Goal: Task Accomplishment & Management: Use online tool/utility

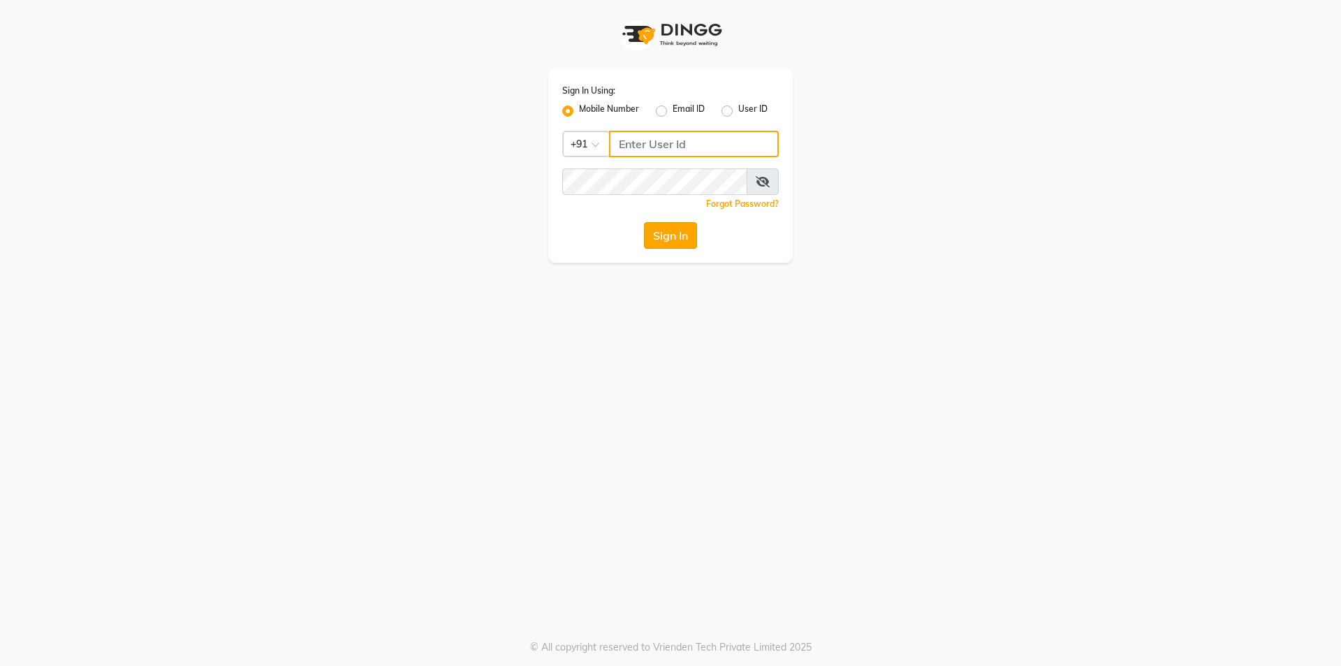
type input "9003631060"
click at [671, 233] on button "Sign In" at bounding box center [670, 235] width 53 height 27
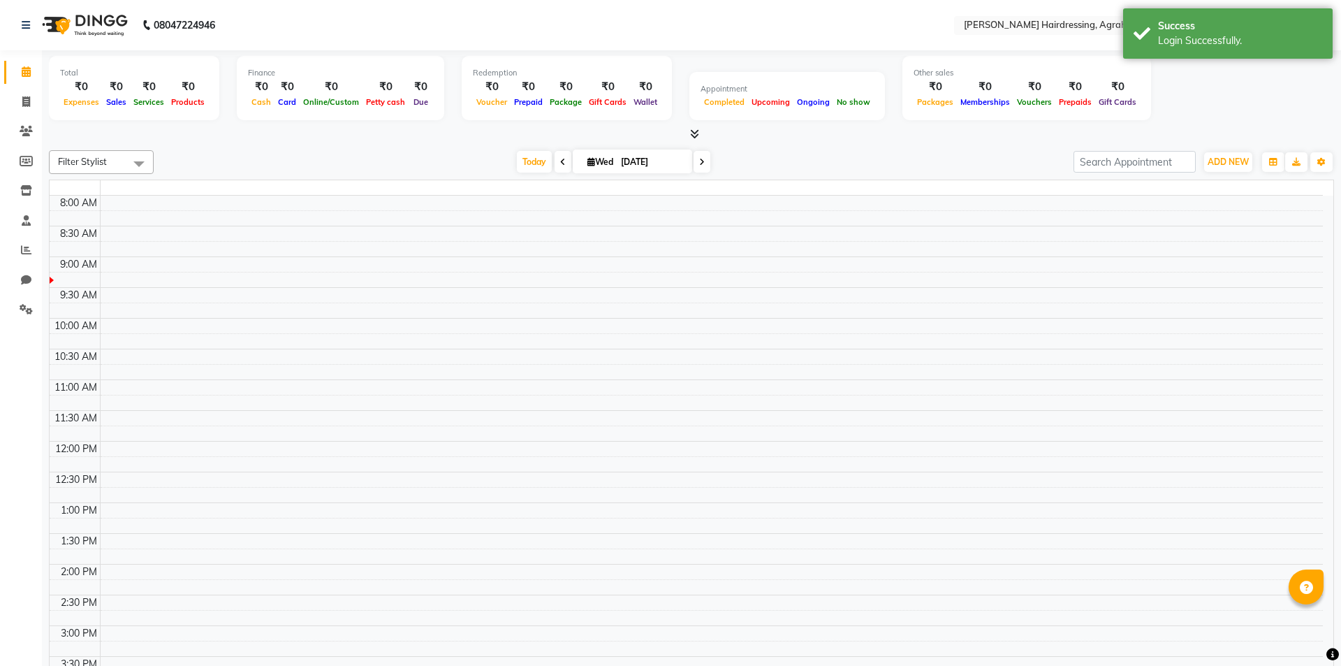
select select "en"
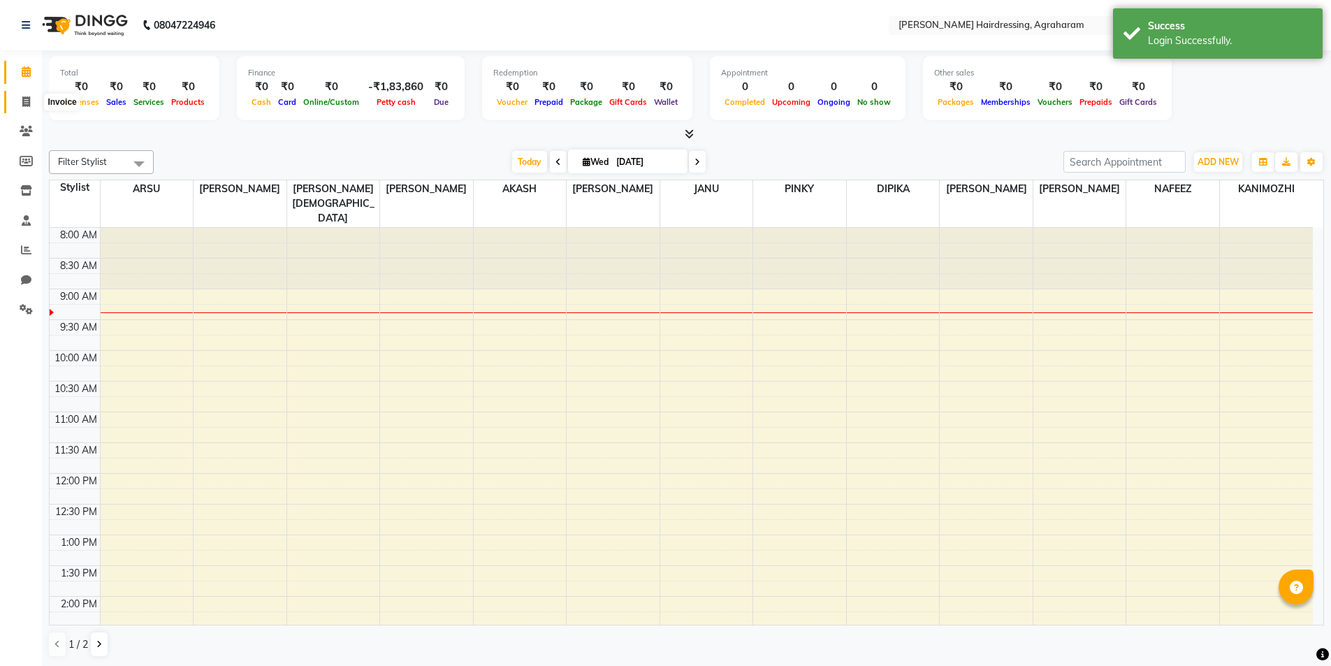
click at [29, 102] on icon at bounding box center [26, 101] width 8 height 10
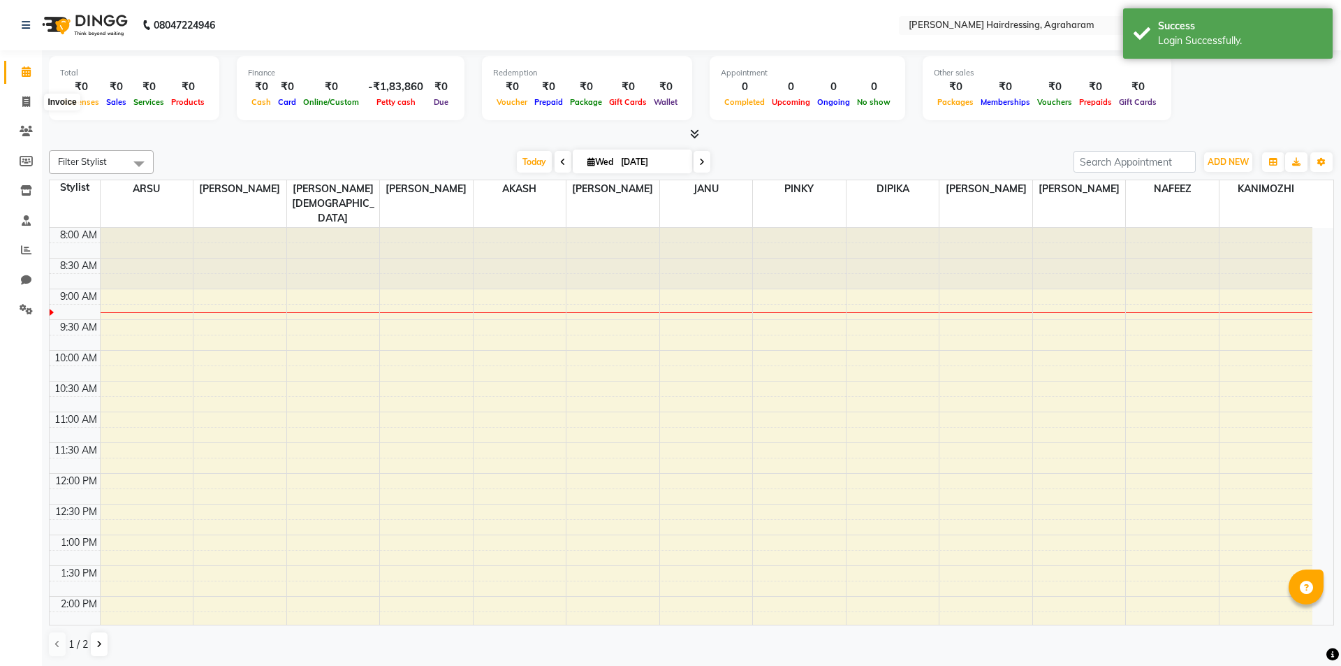
select select "service"
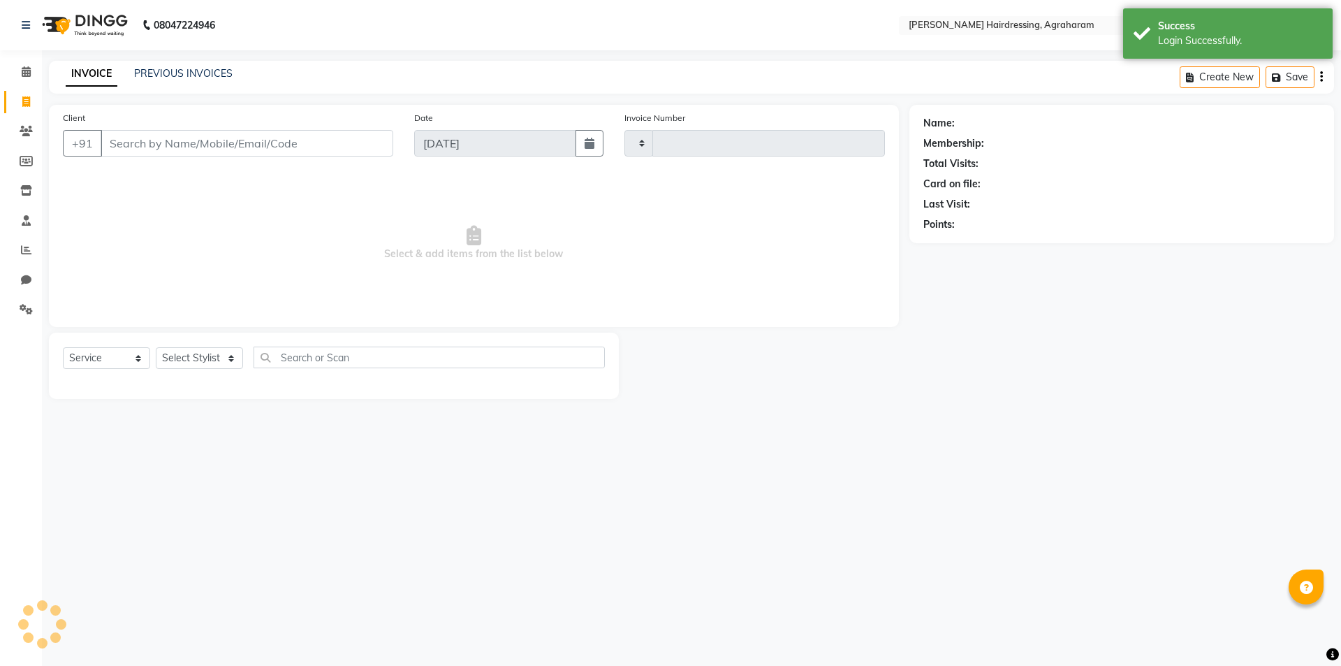
type input "2669"
select select "7962"
click at [195, 71] on link "PREVIOUS INVOICES" at bounding box center [183, 73] width 98 height 13
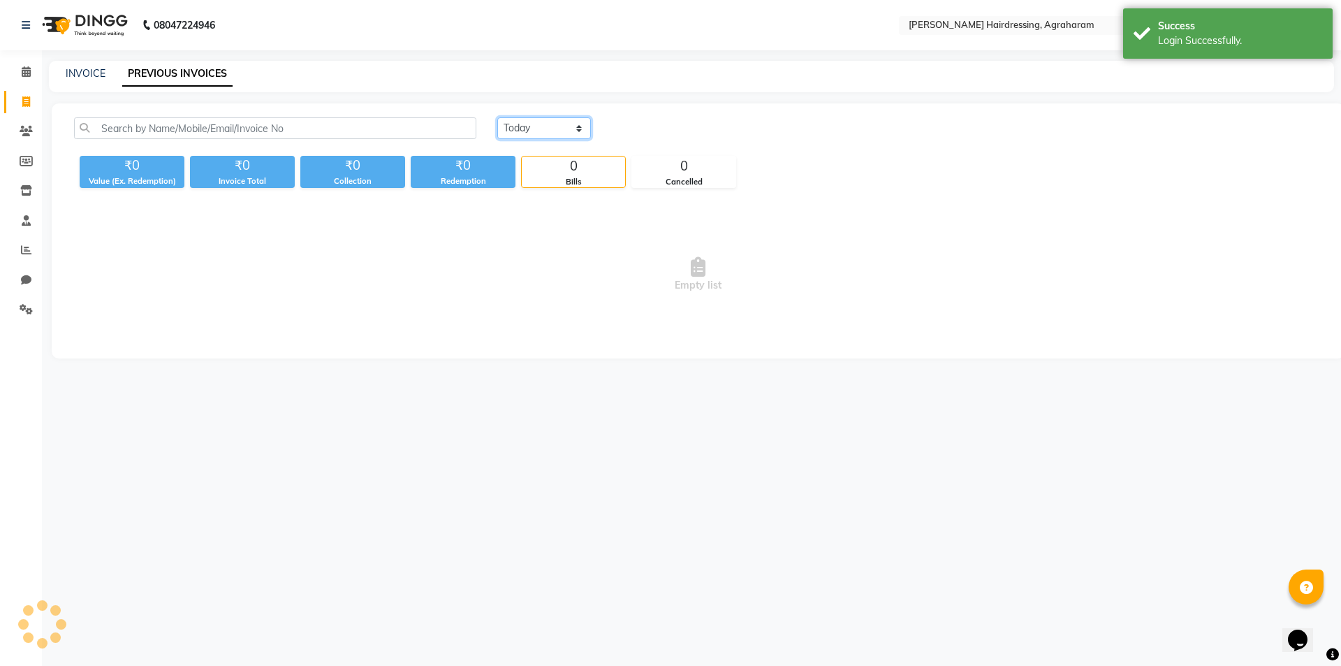
click at [566, 130] on select "Today Yesterday Custom Range" at bounding box center [544, 128] width 94 height 22
click at [497, 117] on select "Today Yesterday Custom Range" at bounding box center [544, 128] width 94 height 22
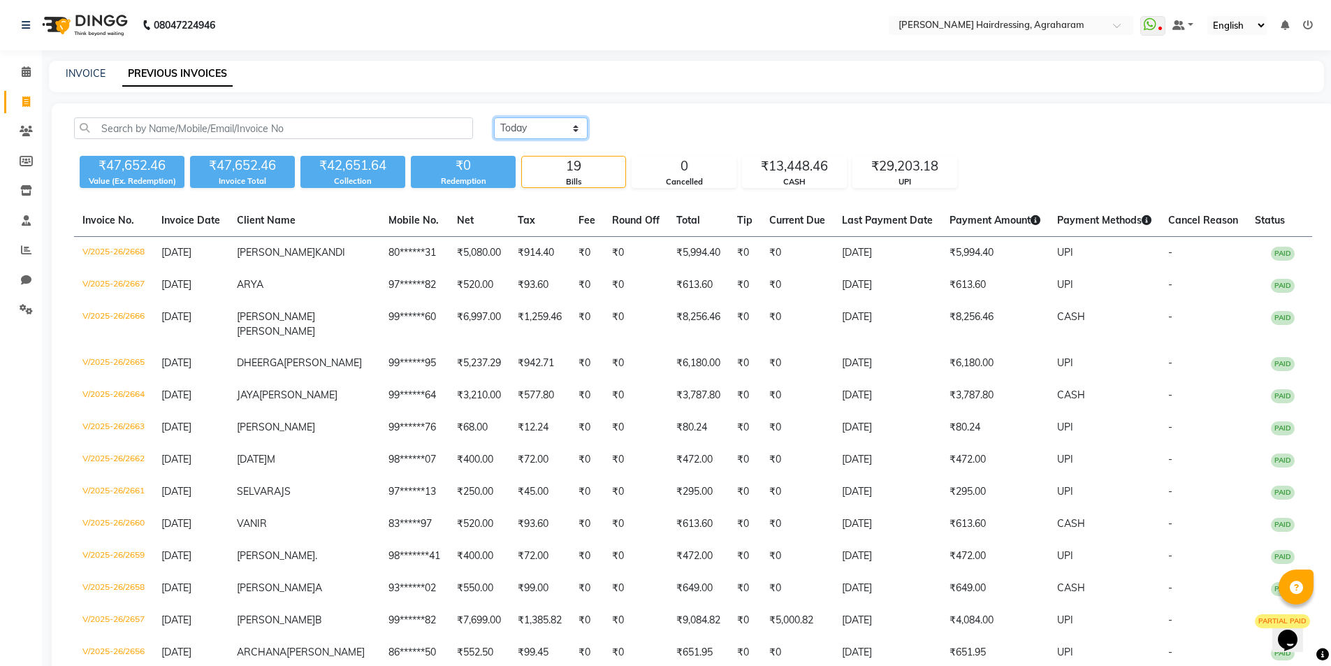
click at [516, 124] on select "Today Yesterday Custom Range" at bounding box center [541, 128] width 94 height 22
select select "range"
click at [494, 117] on select "Today Yesterday Custom Range" at bounding box center [541, 128] width 94 height 22
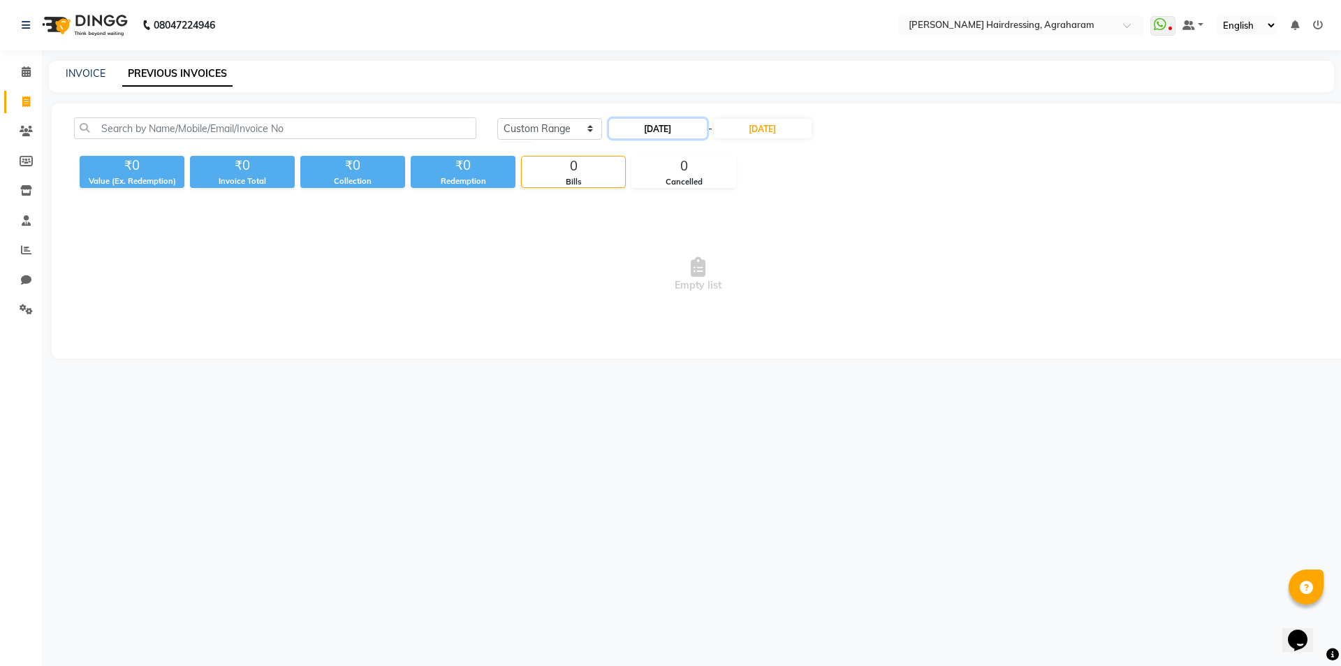
click at [654, 129] on input "[DATE]" at bounding box center [658, 129] width 98 height 20
select select "9"
select select "2025"
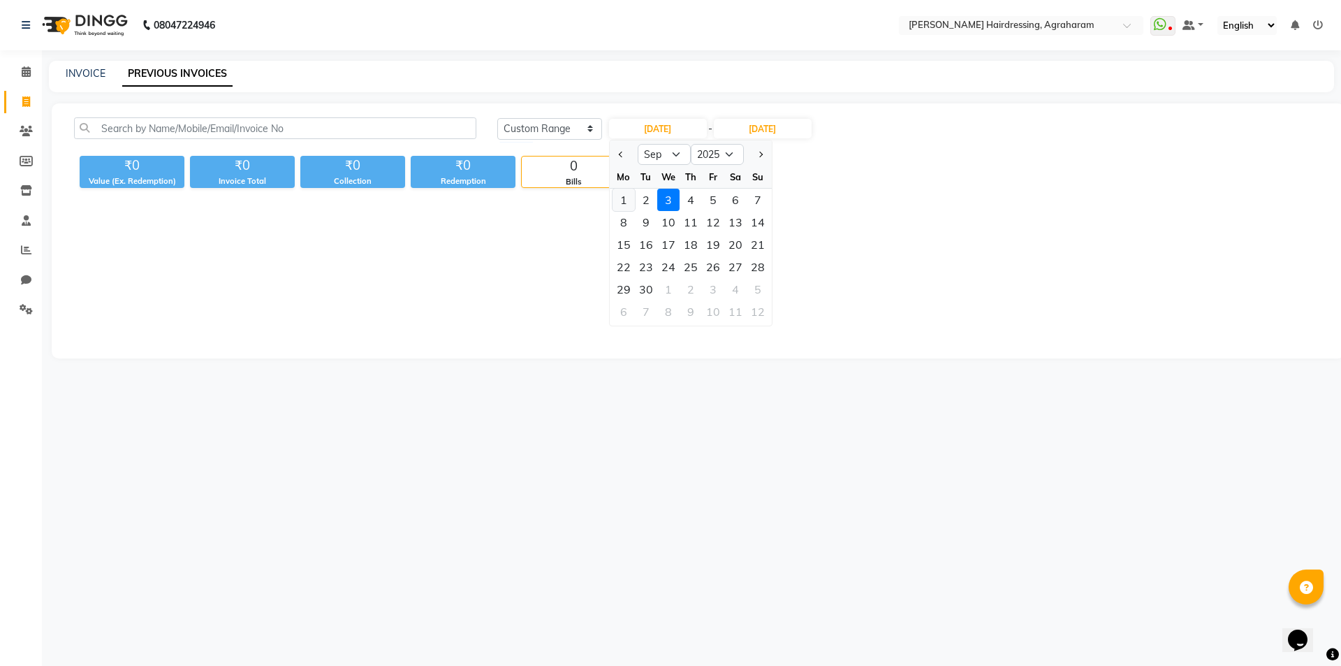
click at [622, 200] on div "1" at bounding box center [624, 200] width 22 height 22
type input "[DATE]"
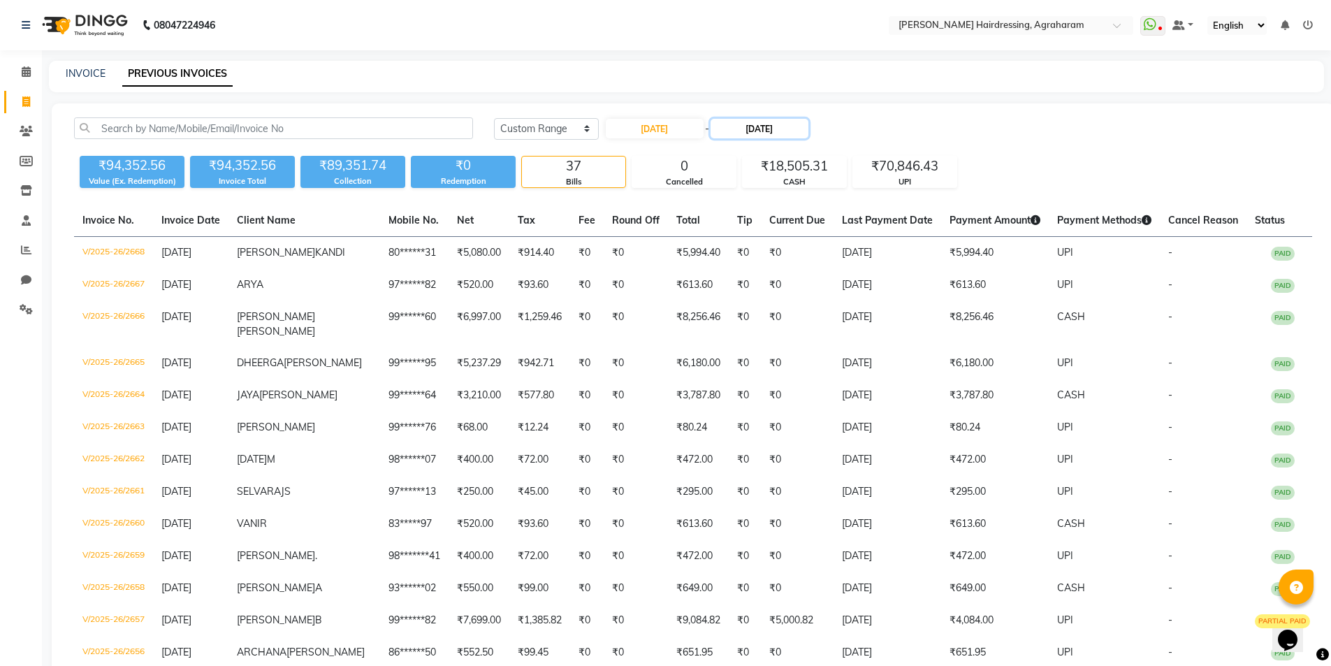
click at [759, 134] on input "[DATE]" at bounding box center [759, 129] width 98 height 20
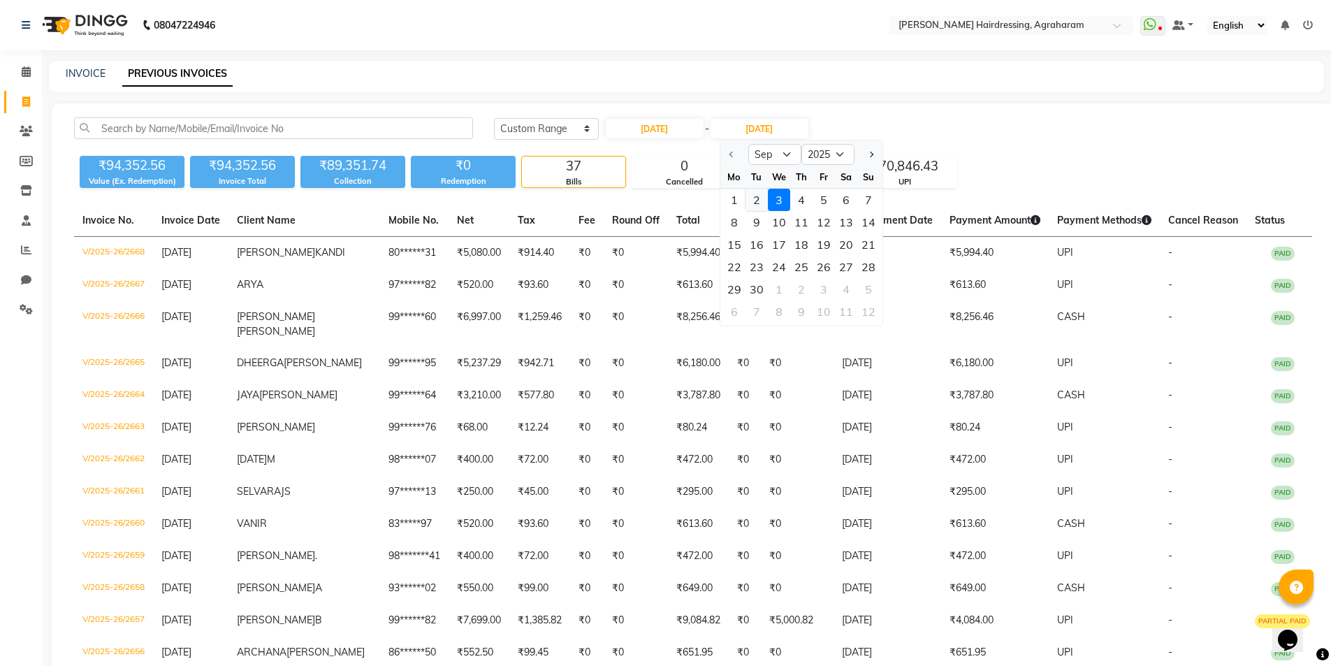
click at [754, 200] on div "2" at bounding box center [756, 200] width 22 height 22
type input "[DATE]"
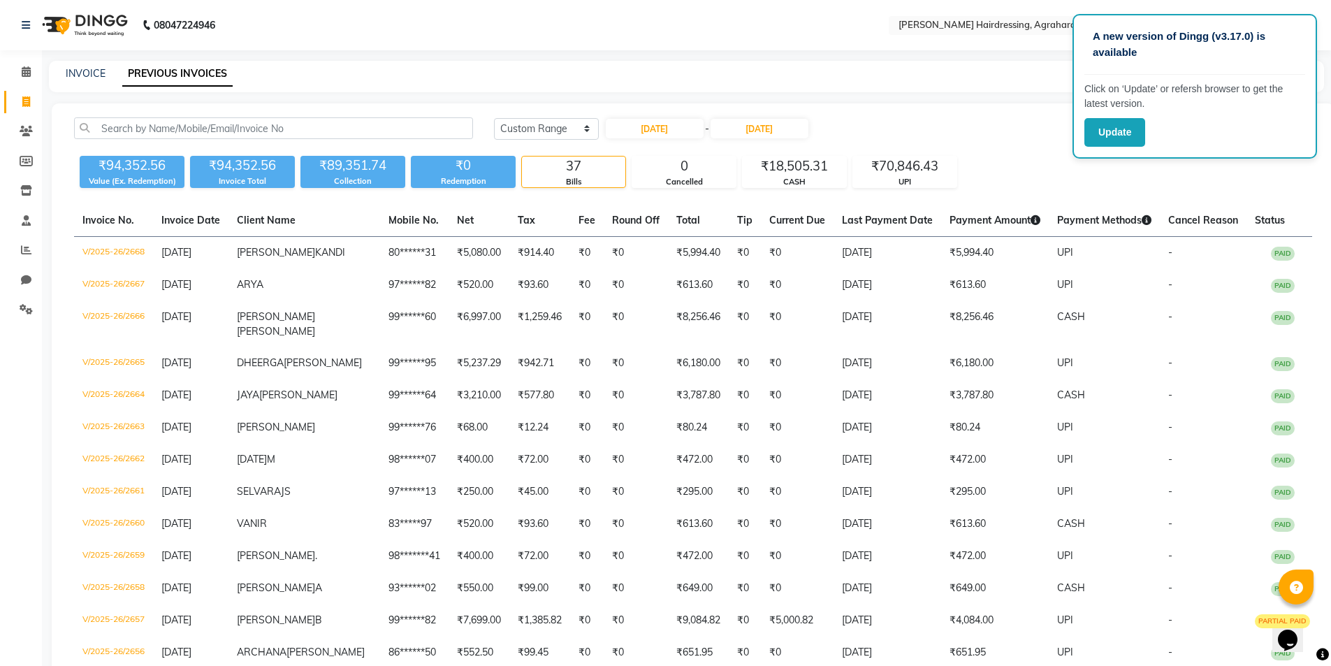
click at [737, 8] on nav "08047224946 Select Location × Toni&guy Hairdressing, Agraharam WhatsApp Status …" at bounding box center [665, 25] width 1331 height 50
click at [1110, 127] on button "Update" at bounding box center [1114, 132] width 61 height 29
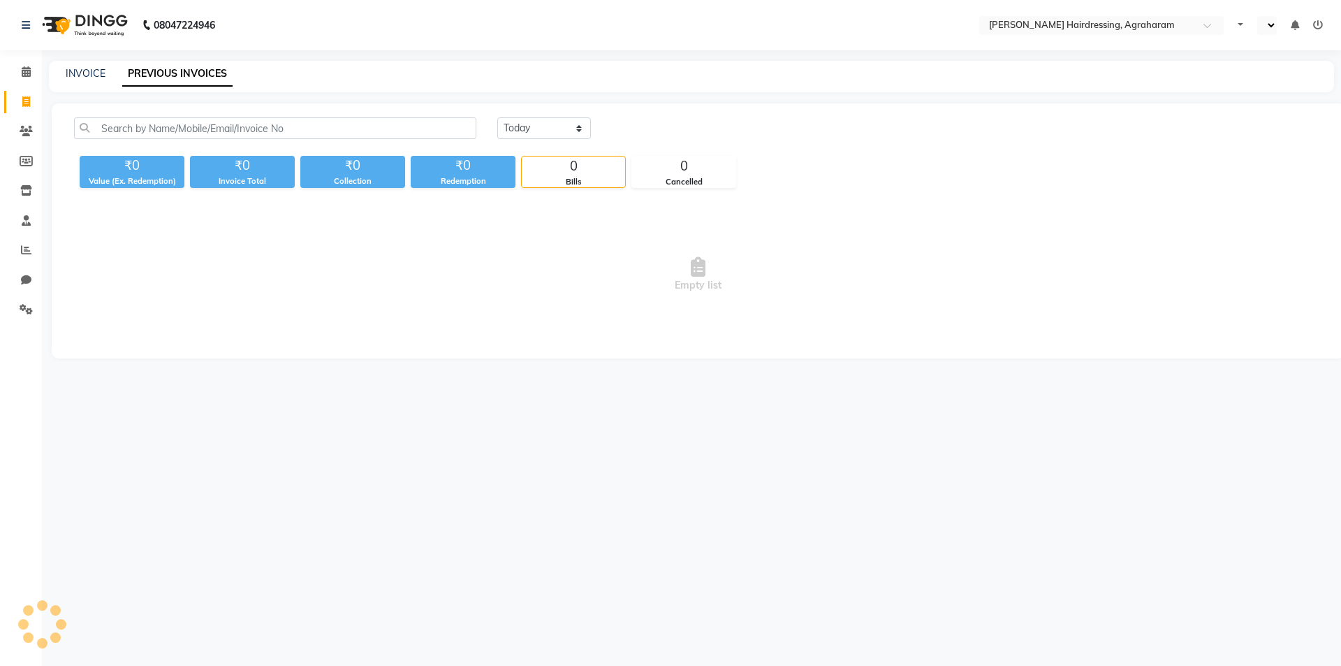
select select "en"
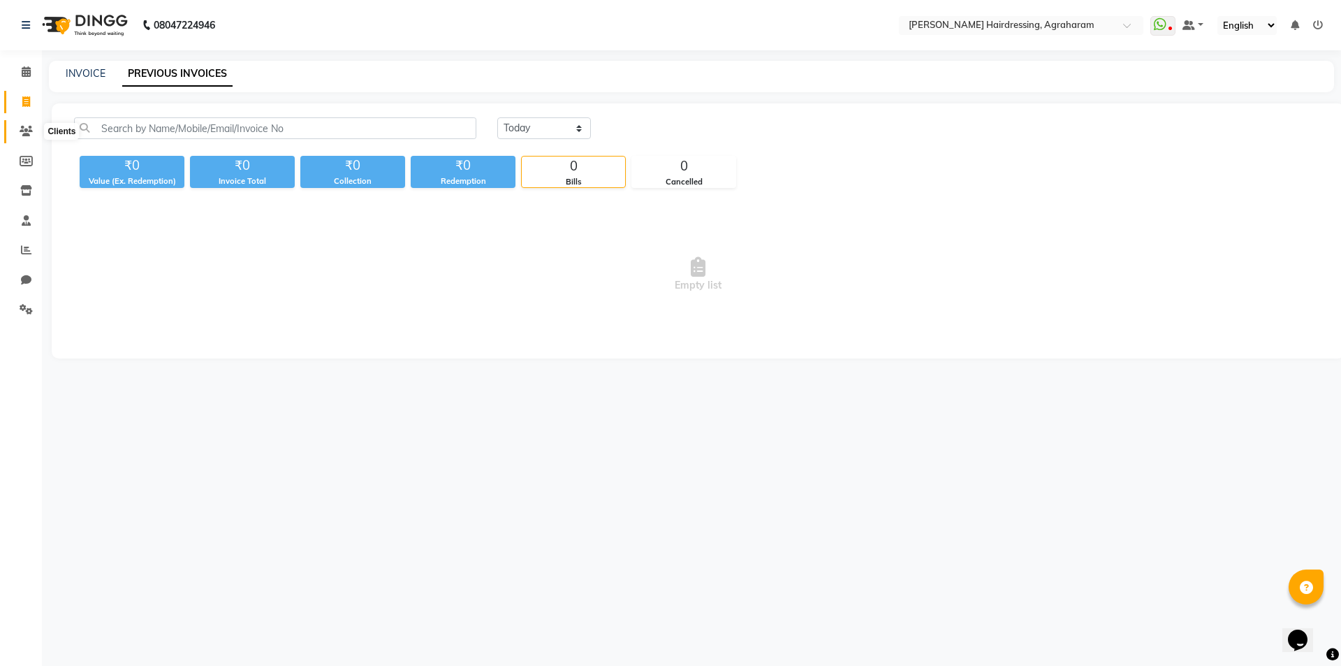
click at [24, 129] on icon at bounding box center [26, 131] width 13 height 10
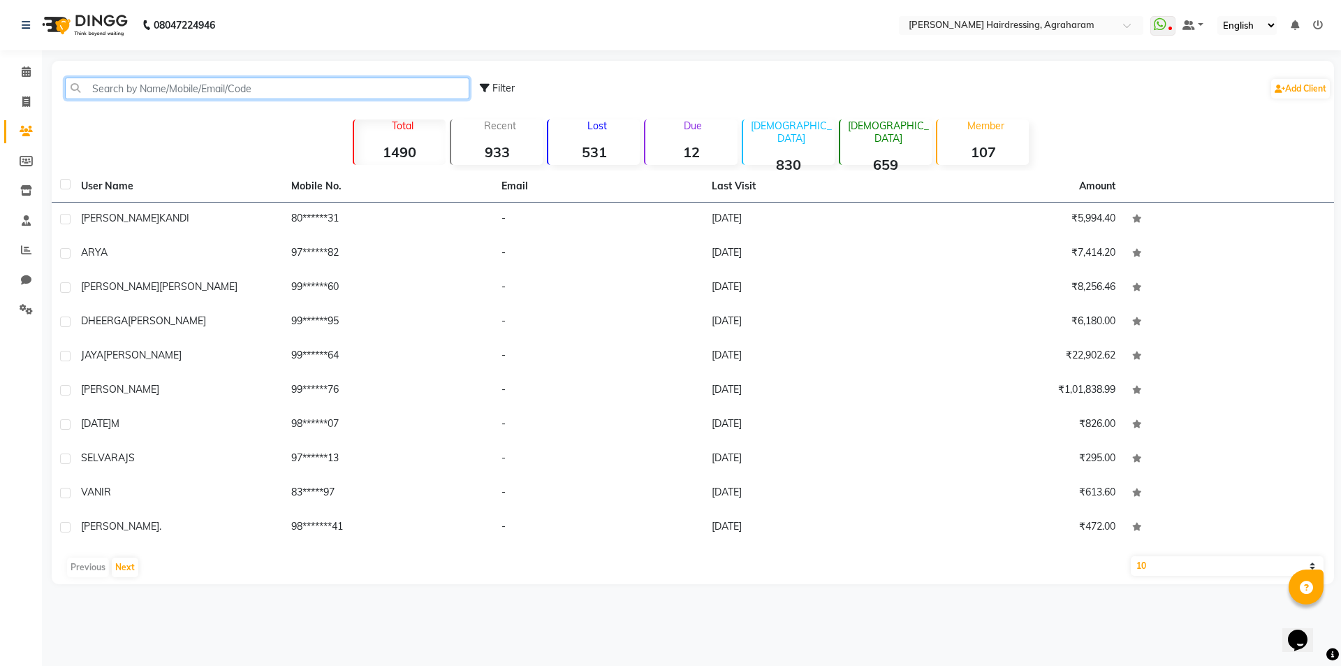
click at [152, 95] on input "text" at bounding box center [267, 89] width 404 height 22
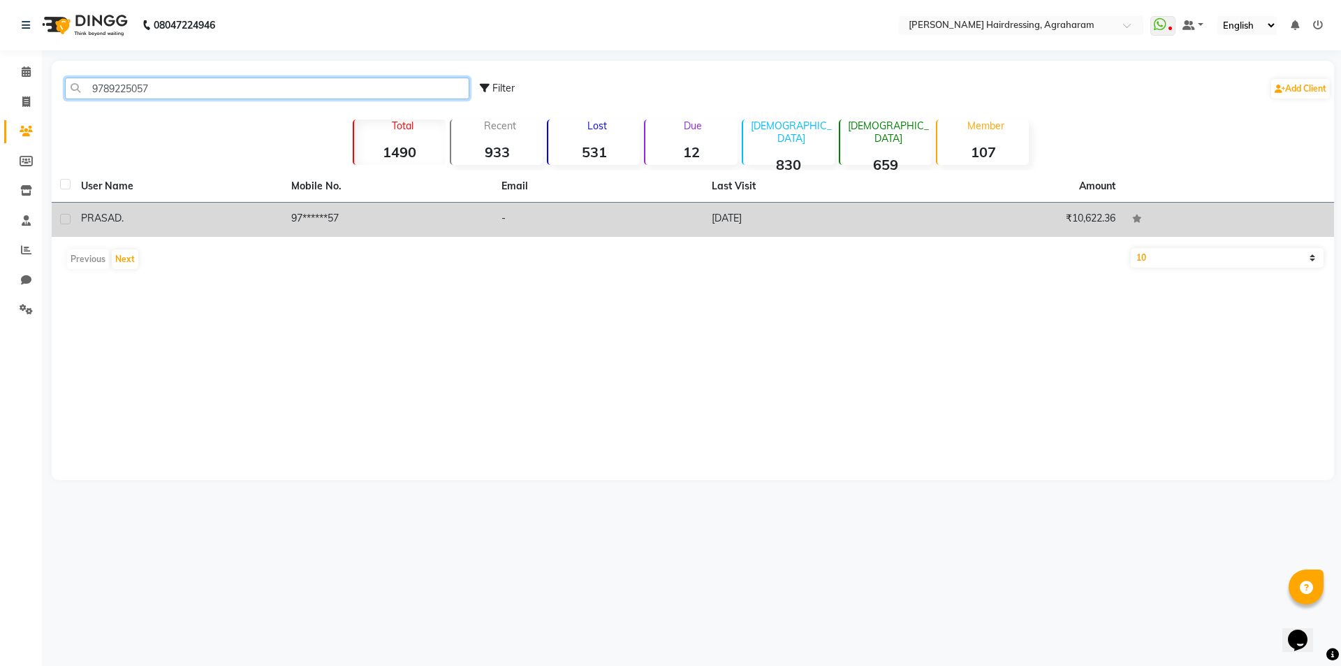
type input "9789225057"
click at [328, 213] on td "97******57" at bounding box center [388, 220] width 210 height 34
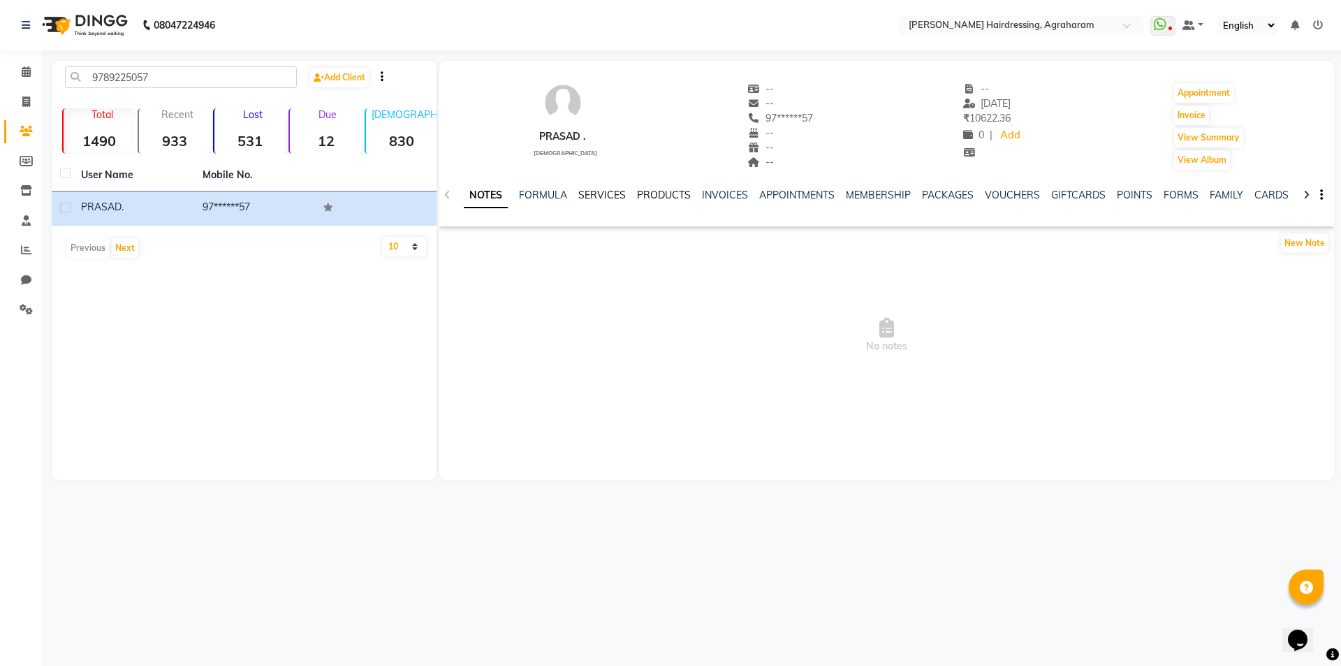
drag, startPoint x: 597, startPoint y: 196, endPoint x: 647, endPoint y: 198, distance: 50.3
click at [597, 196] on link "SERVICES" at bounding box center [601, 195] width 47 height 13
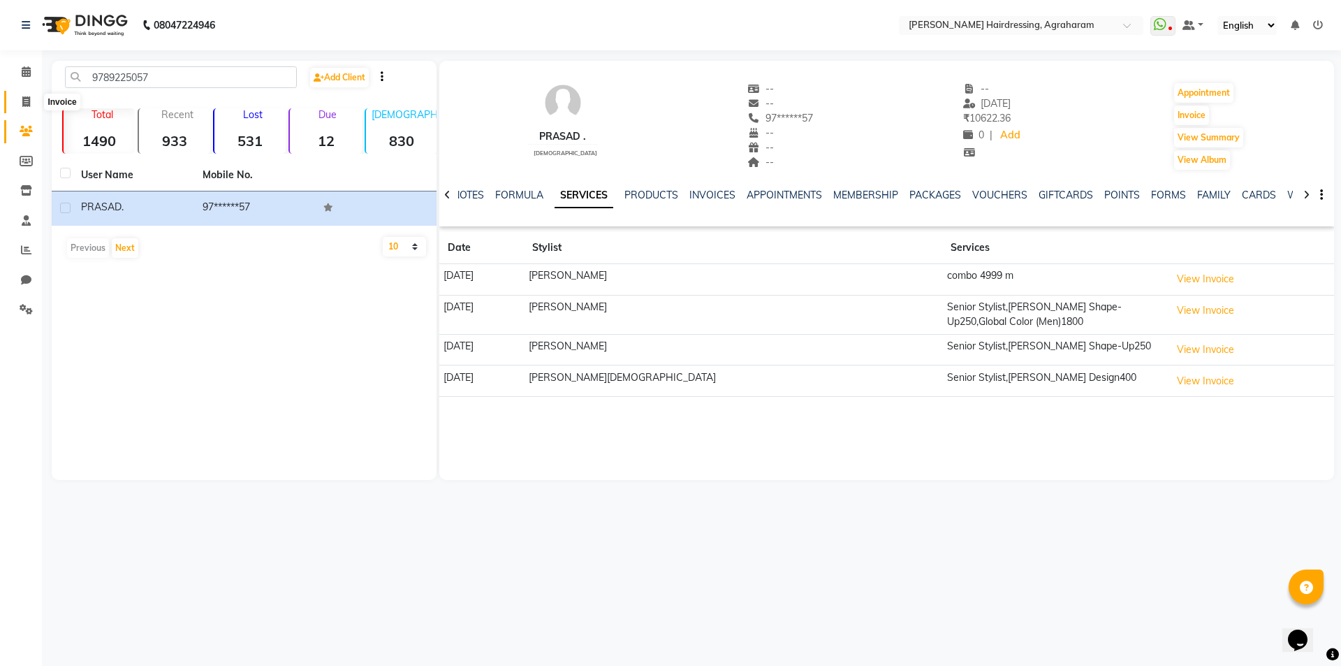
click at [24, 106] on icon at bounding box center [26, 101] width 8 height 10
select select "7962"
select select "service"
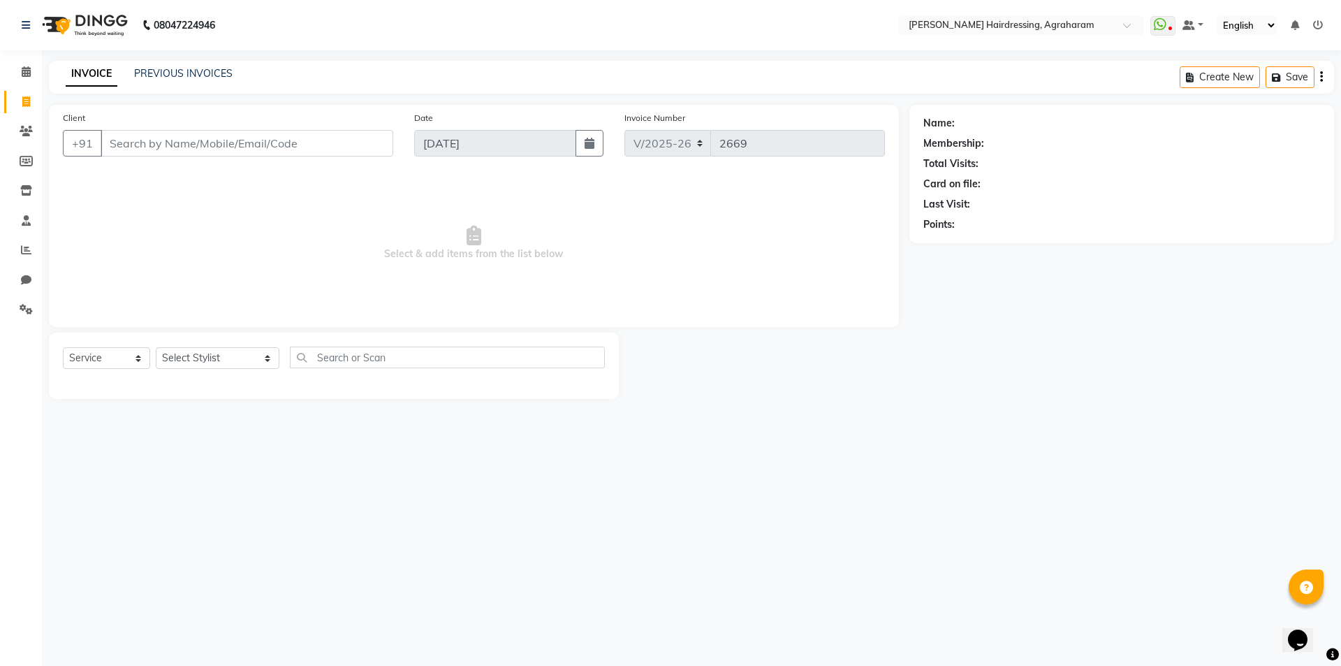
click at [173, 140] on input "Client" at bounding box center [247, 143] width 293 height 27
click at [163, 179] on span "PRASAD ." at bounding box center [143, 175] width 52 height 14
type input "97******57"
select select "1: Object"
click at [121, 355] on select "Select Service Product Membership Package Voucher Prepaid Gift Card" at bounding box center [106, 358] width 87 height 22
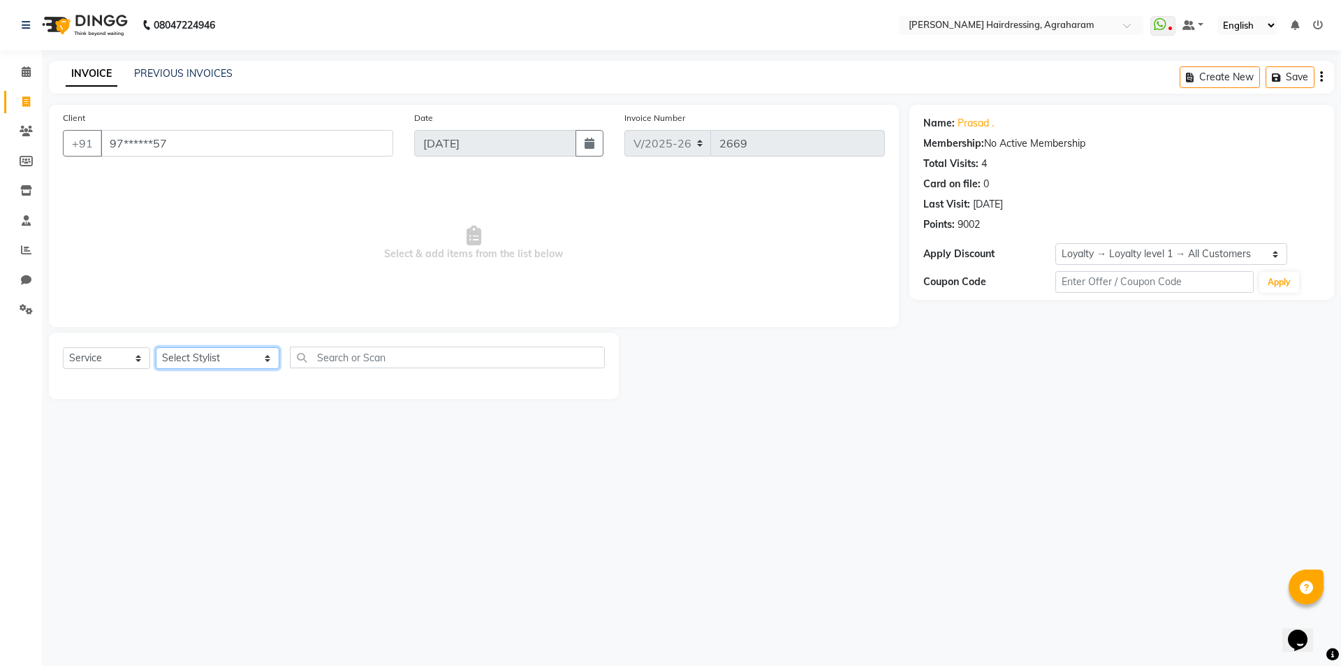
click at [214, 358] on select "Select Stylist [PERSON_NAME] AKASH ARSU [PERSON_NAME] MANAGER [PERSON_NAME] [PE…" at bounding box center [218, 358] width 124 height 22
select select "72528"
click at [156, 347] on select "Select Stylist [PERSON_NAME] AKASH ARSU [PERSON_NAME] MANAGER [PERSON_NAME] [PE…" at bounding box center [218, 358] width 124 height 22
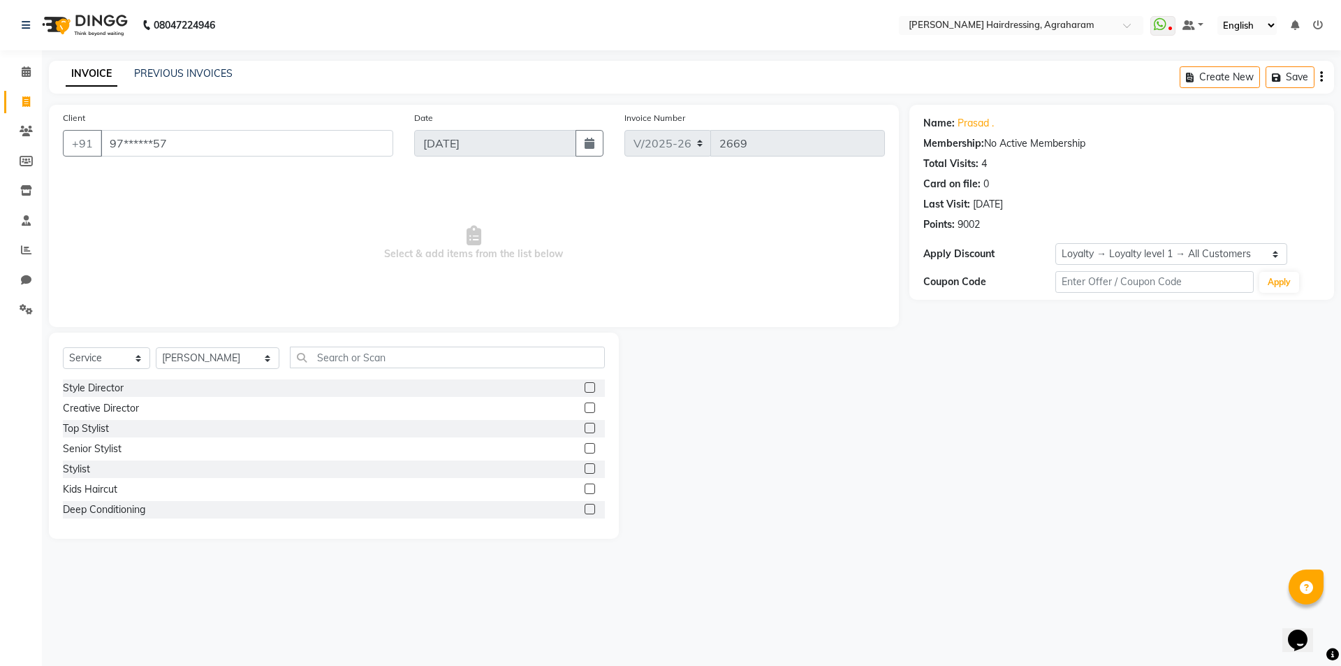
click at [355, 374] on div "Select Service Product Membership Package Voucher Prepaid Gift Card Select Styl…" at bounding box center [334, 362] width 542 height 33
click at [356, 357] on input "text" at bounding box center [447, 357] width 315 height 22
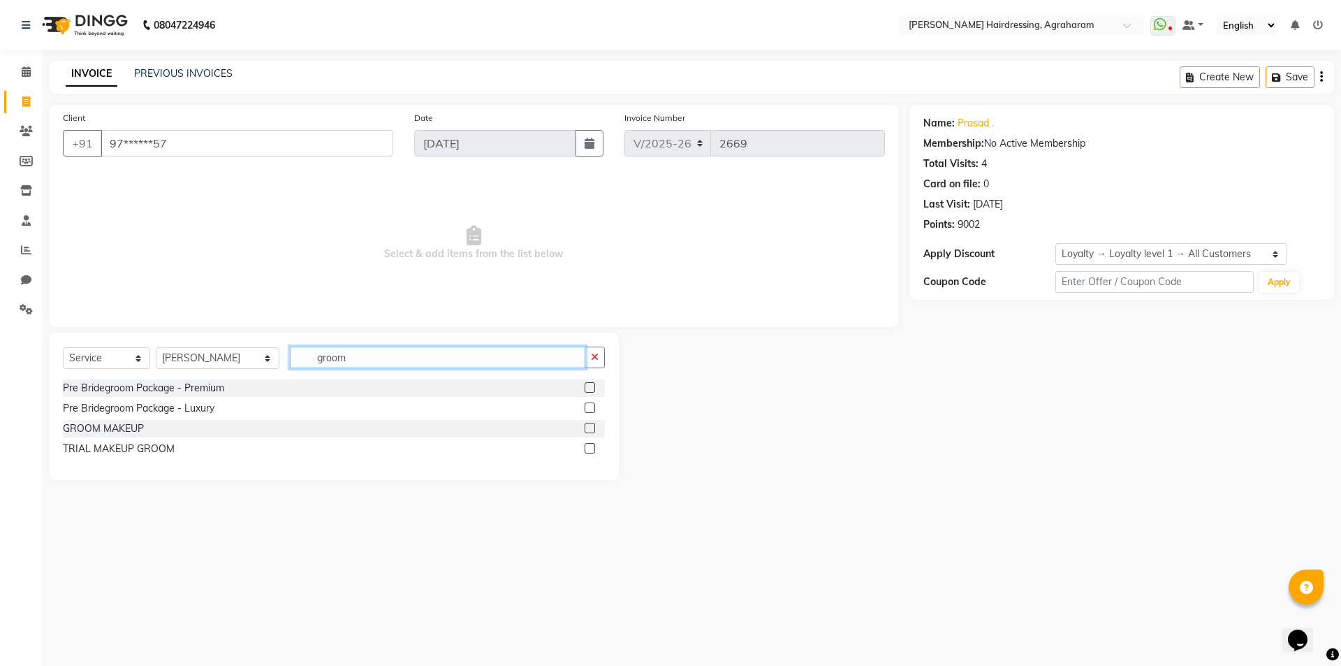
type input "groom"
click at [586, 428] on label at bounding box center [590, 428] width 10 height 10
click at [586, 428] on input "checkbox" at bounding box center [589, 428] width 9 height 9
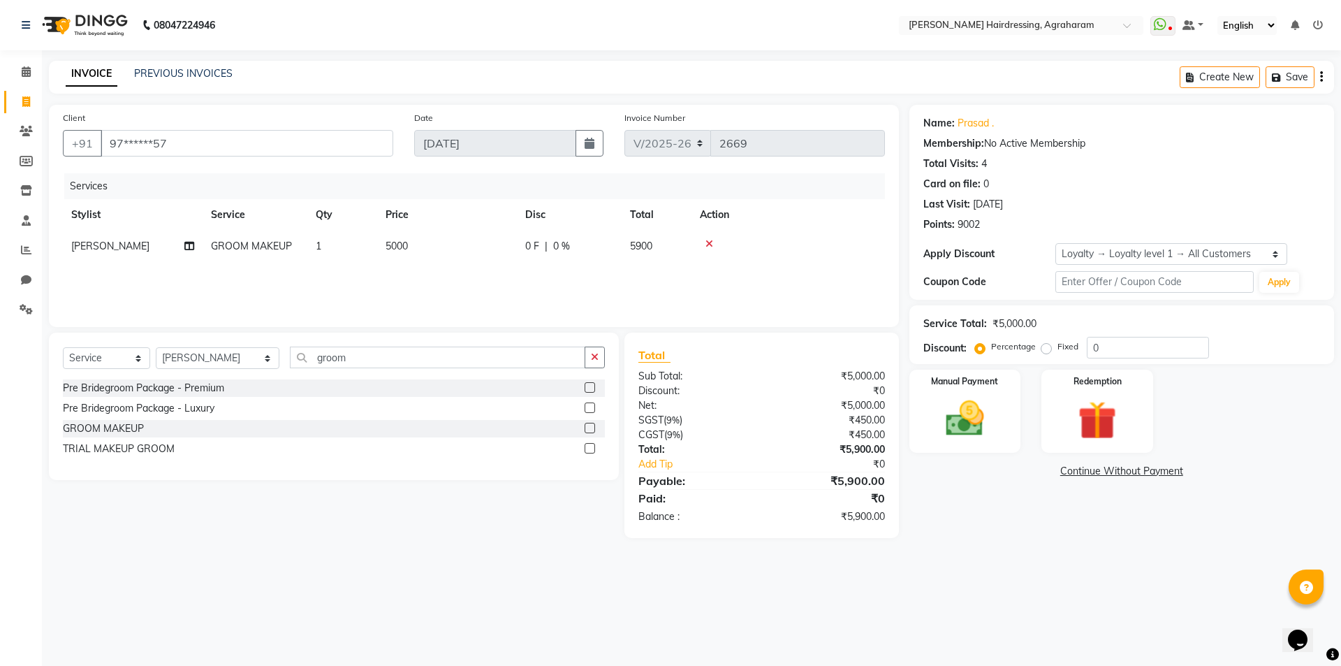
click at [704, 242] on div at bounding box center [788, 244] width 177 height 10
click at [708, 247] on icon at bounding box center [710, 244] width 8 height 10
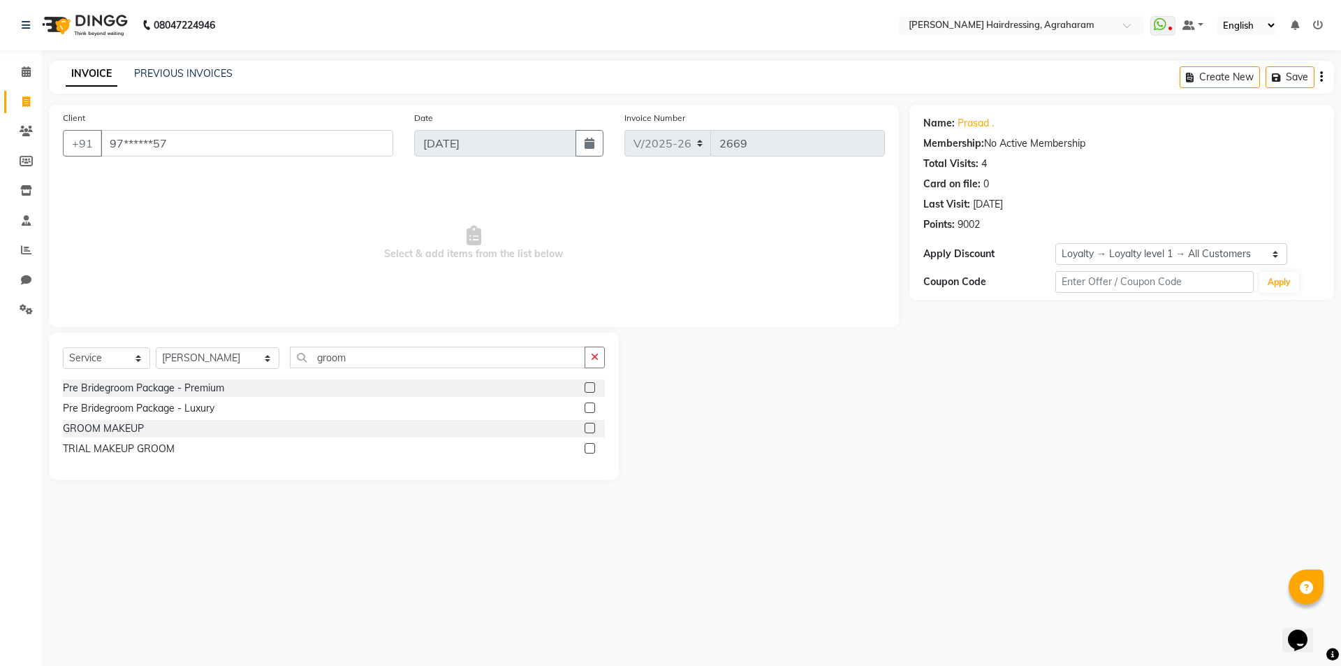
click at [588, 430] on label at bounding box center [590, 428] width 10 height 10
click at [588, 430] on input "checkbox" at bounding box center [589, 428] width 9 height 9
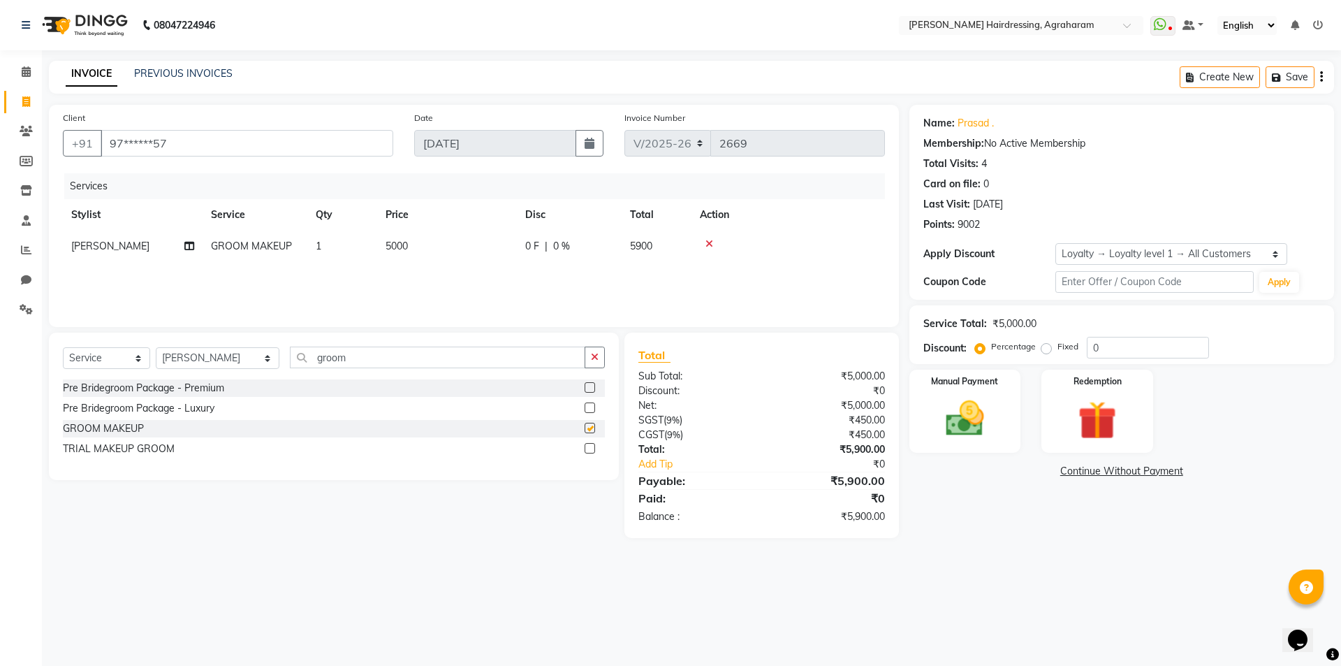
checkbox input "false"
click at [400, 251] on span "5000" at bounding box center [397, 246] width 22 height 13
select select "72528"
click at [476, 266] on td "5000" at bounding box center [513, 257] width 140 height 53
click at [615, 256] on input "0" at bounding box center [612, 250] width 42 height 22
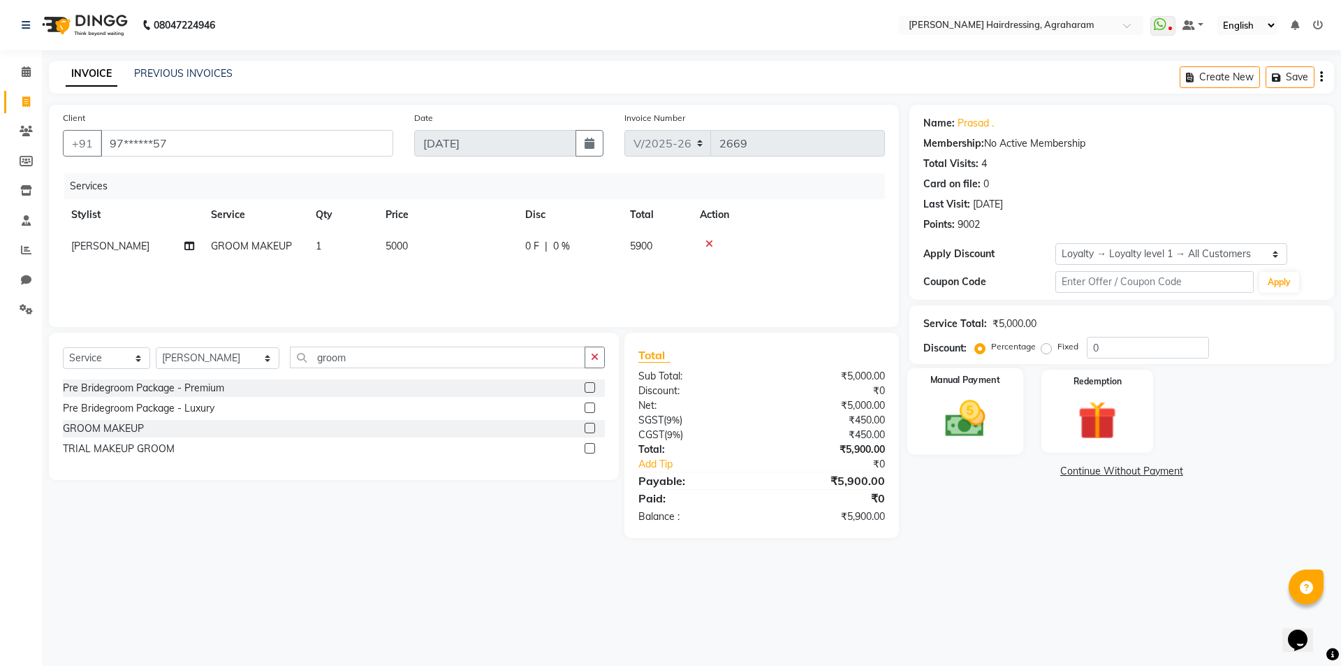
click at [956, 427] on img at bounding box center [965, 418] width 65 height 46
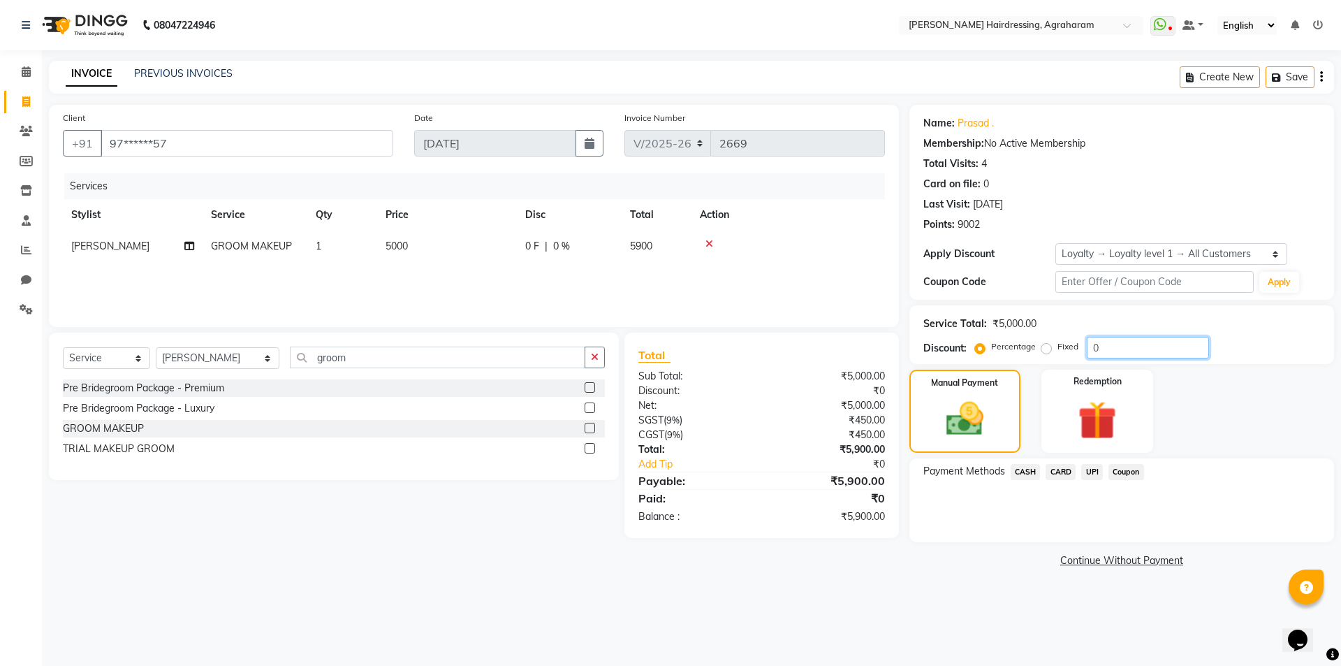
click at [1100, 349] on input "0" at bounding box center [1148, 348] width 122 height 22
click at [1095, 469] on span "UPI" at bounding box center [1092, 472] width 22 height 16
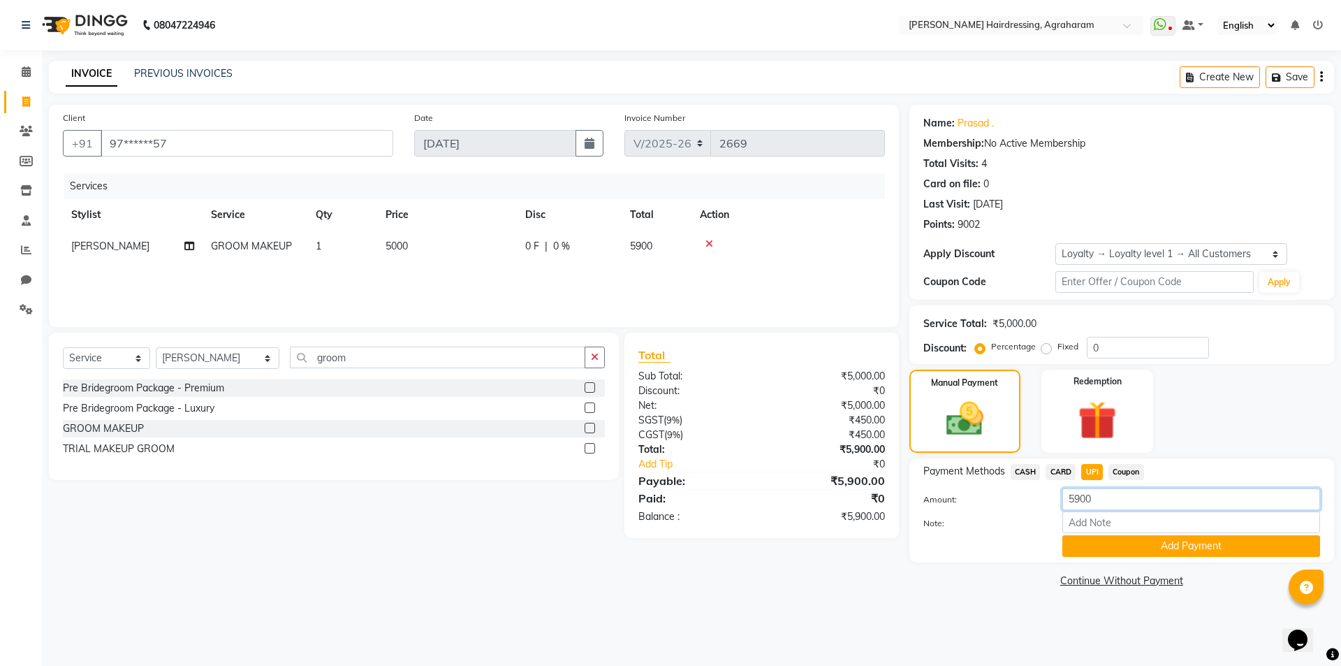
click at [1106, 498] on input "5900" at bounding box center [1191, 499] width 258 height 22
type input "5"
type input "11000"
click at [1198, 548] on button "Add Payment" at bounding box center [1191, 546] width 258 height 22
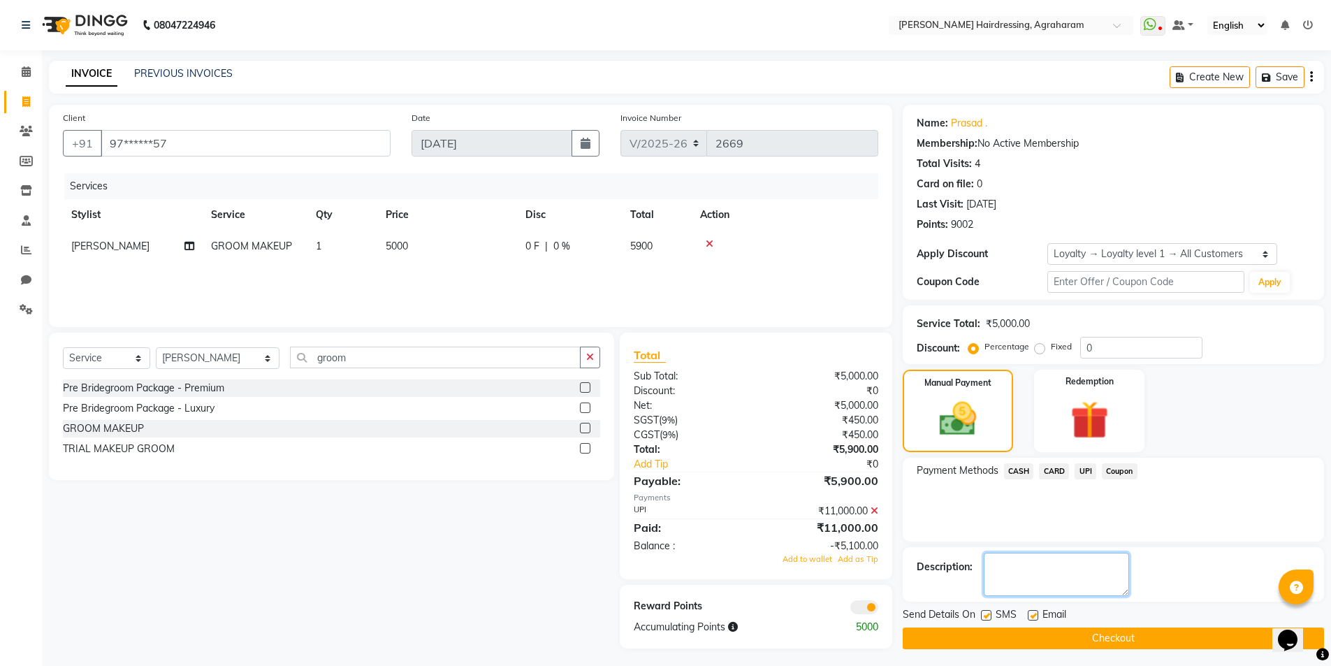
click at [997, 577] on textarea at bounding box center [1056, 574] width 145 height 43
click at [991, 568] on textarea at bounding box center [1056, 574] width 145 height 43
click at [997, 584] on textarea at bounding box center [1056, 574] width 145 height 43
click at [993, 567] on textarea at bounding box center [1056, 574] width 145 height 43
click at [1081, 580] on textarea at bounding box center [1056, 574] width 145 height 43
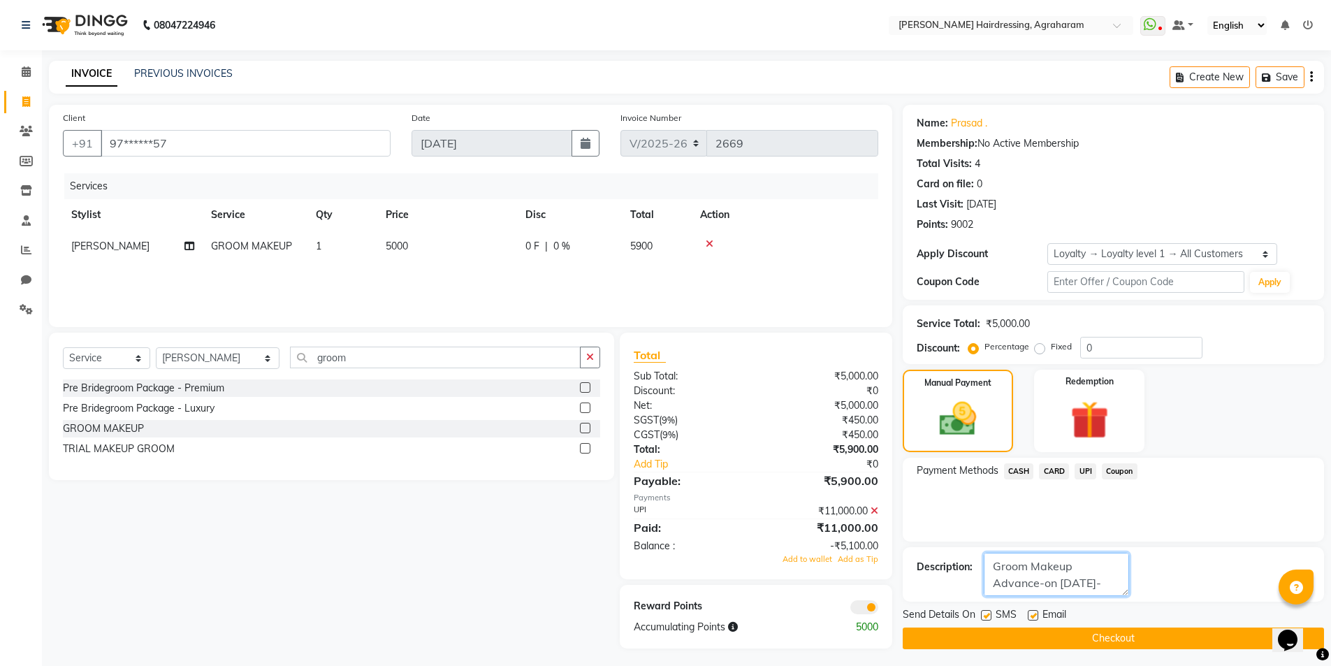
click at [1106, 581] on textarea at bounding box center [1056, 574] width 145 height 43
click at [1106, 585] on textarea at bounding box center [1056, 574] width 145 height 43
click at [1017, 587] on textarea at bounding box center [1056, 574] width 145 height 43
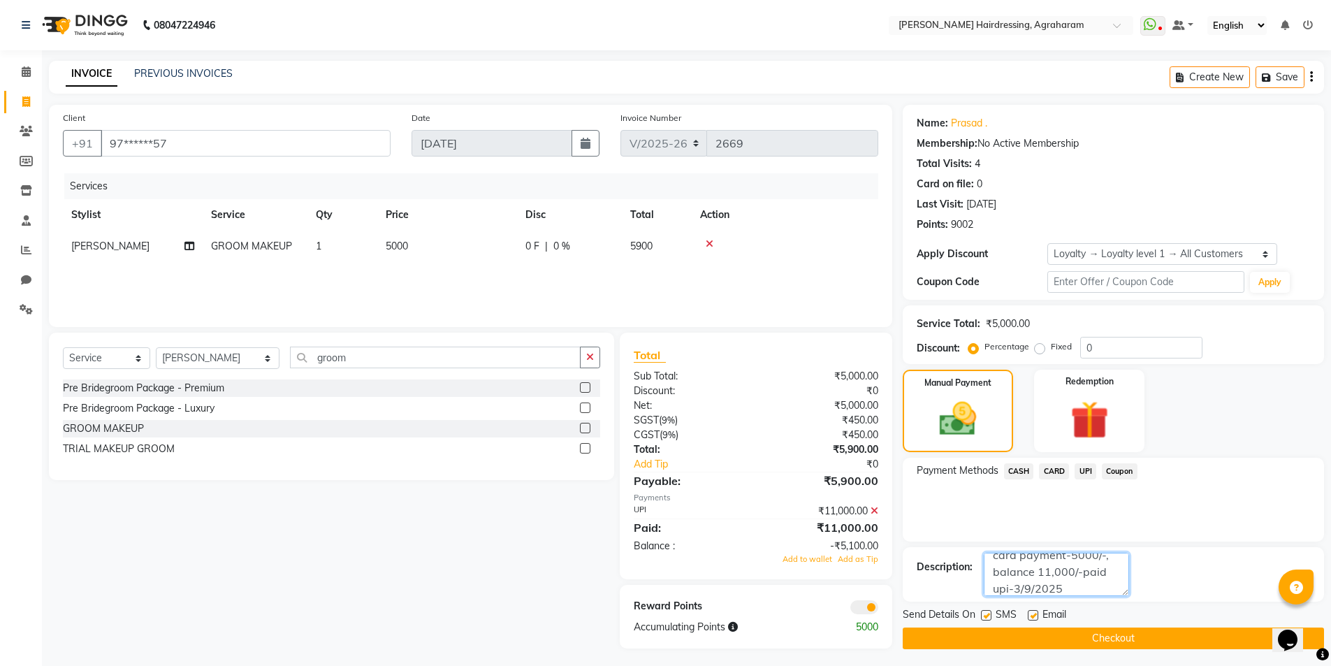
type textarea "Groom Makeup Advance-on [DATE]-card payment-5000/-, balance 11,000/-paid upi-3/…"
click at [1113, 634] on button "Checkout" at bounding box center [1112, 638] width 421 height 22
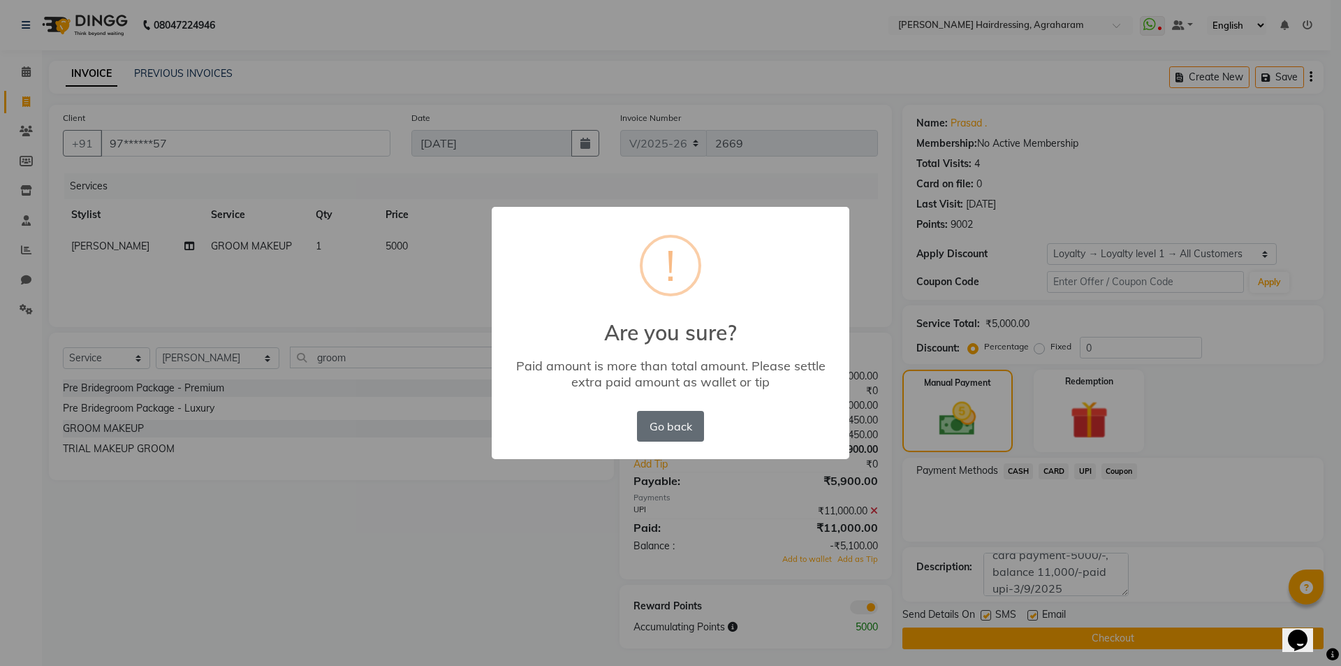
click at [683, 434] on button "Go back" at bounding box center [670, 426] width 67 height 31
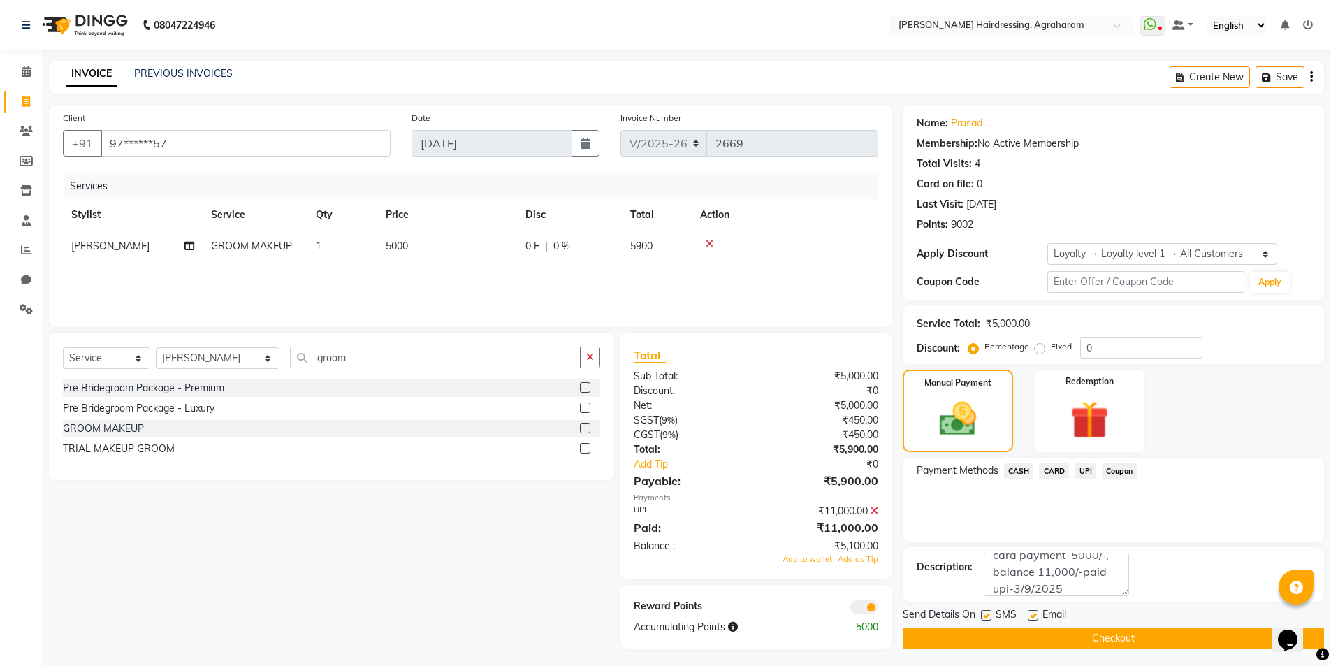
scroll to position [4, 0]
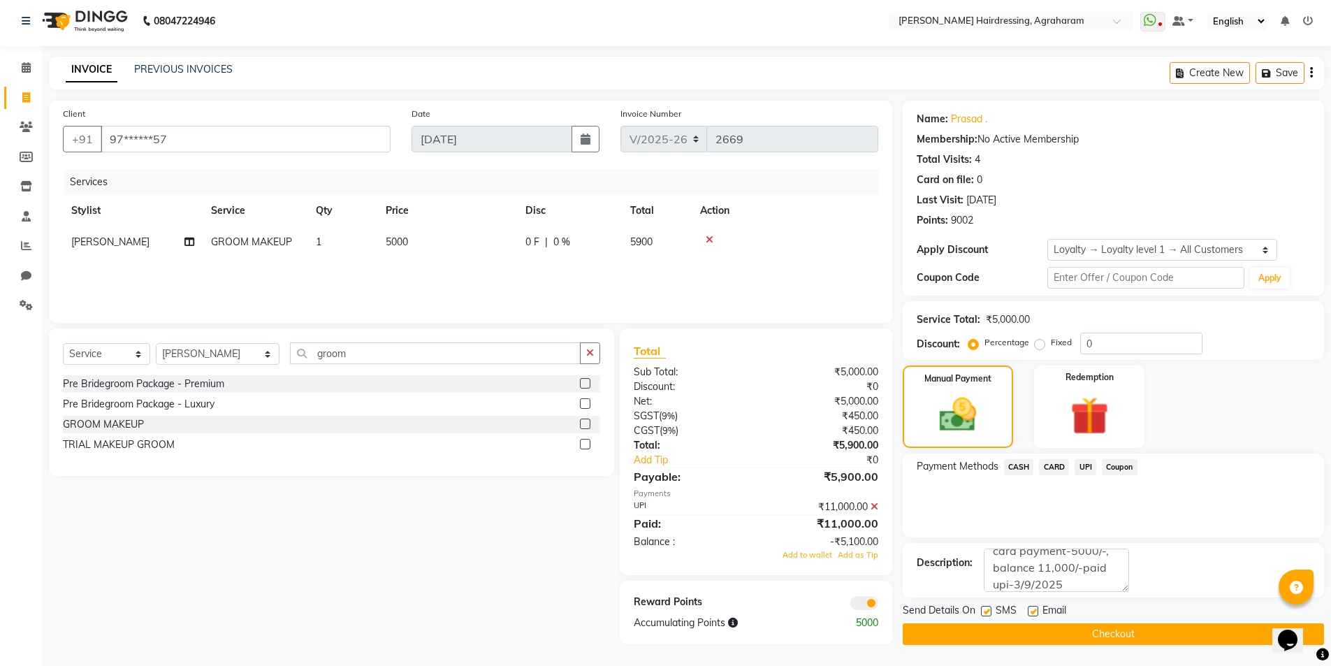
click at [1141, 635] on button "Checkout" at bounding box center [1112, 634] width 421 height 22
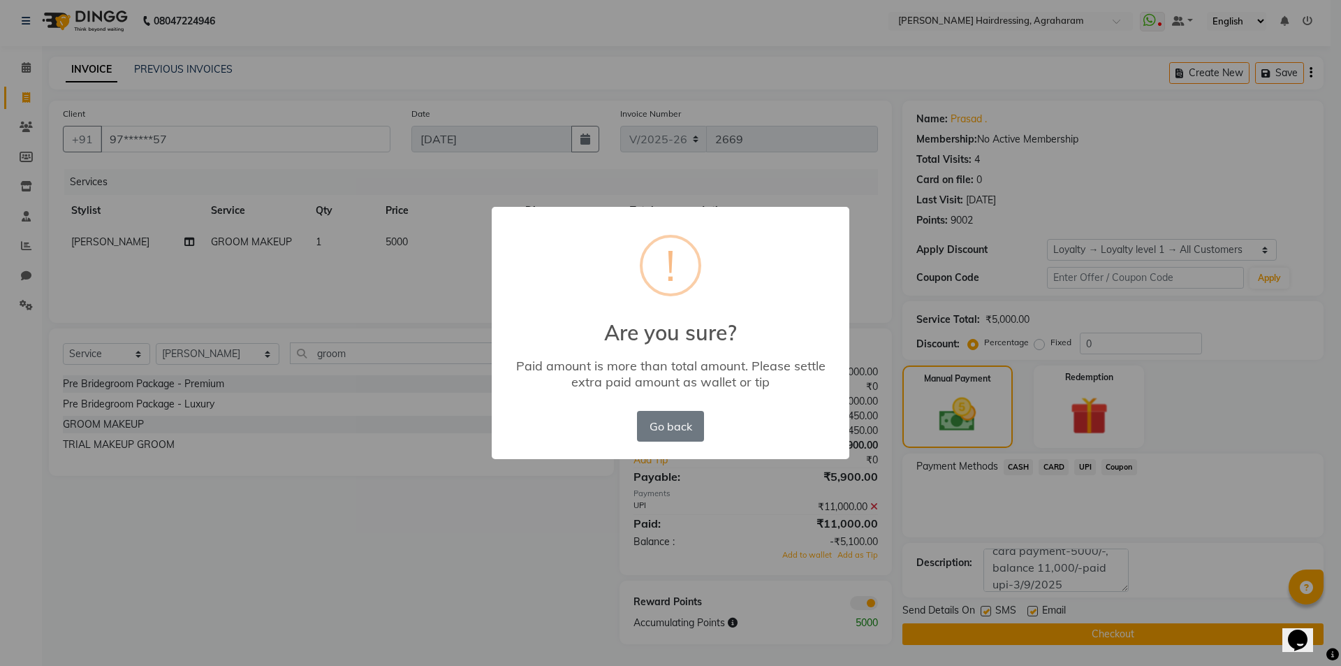
click at [663, 266] on div "!" at bounding box center [670, 265] width 61 height 61
click at [668, 441] on div "Go back No OK" at bounding box center [671, 426] width 74 height 38
click at [661, 434] on button "Go back" at bounding box center [670, 426] width 67 height 31
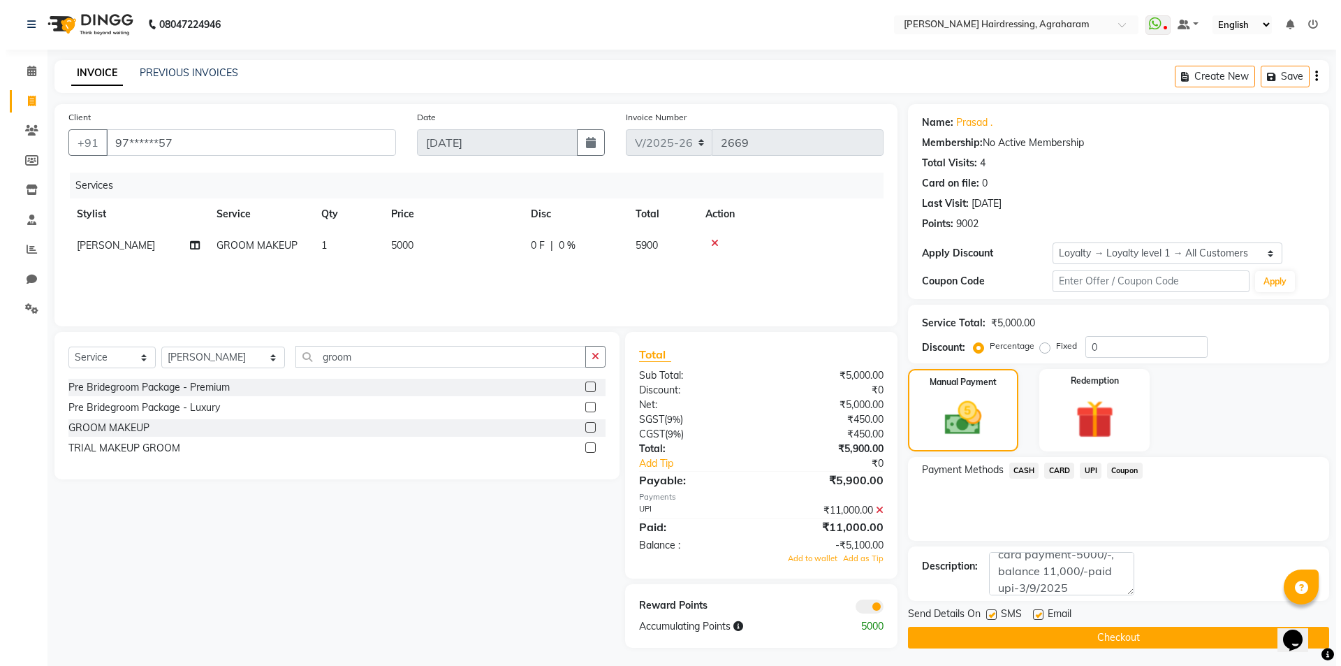
scroll to position [0, 0]
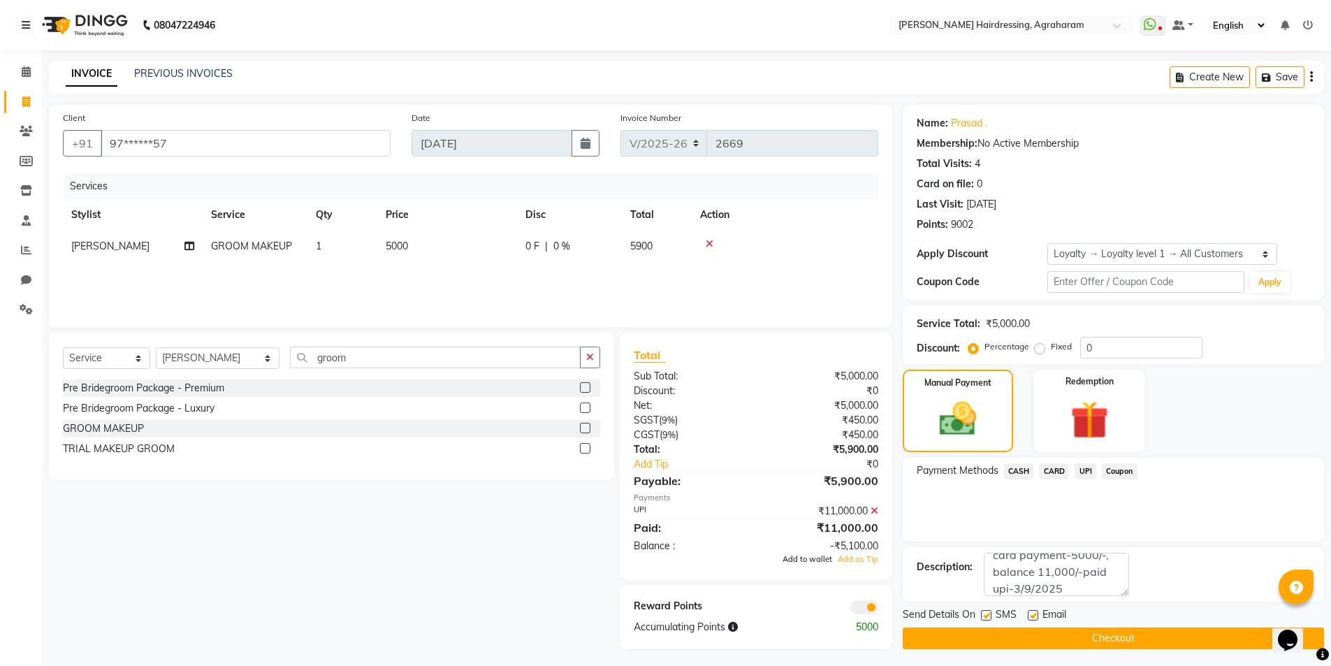
click at [812, 560] on span "Add to wallet" at bounding box center [807, 559] width 50 height 10
click at [1128, 638] on button "Checkout" at bounding box center [1112, 638] width 421 height 22
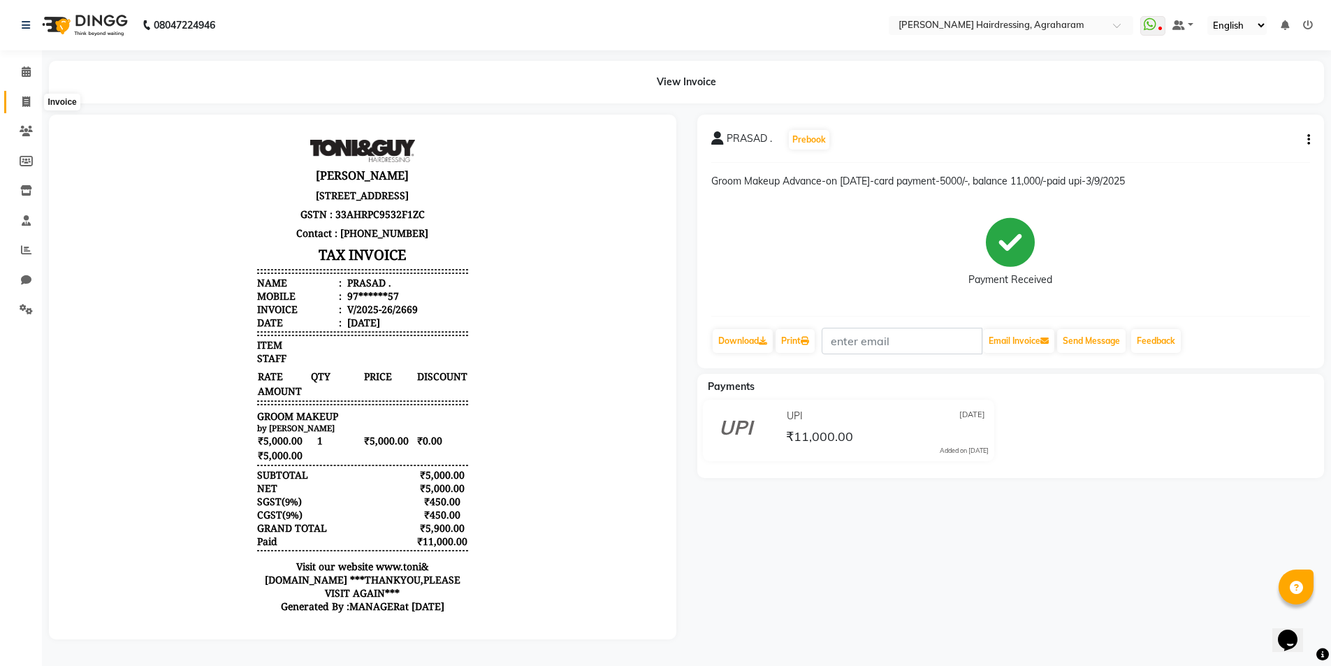
drag, startPoint x: 24, startPoint y: 105, endPoint x: 37, endPoint y: 97, distance: 14.7
click at [24, 104] on icon at bounding box center [26, 101] width 8 height 10
select select "service"
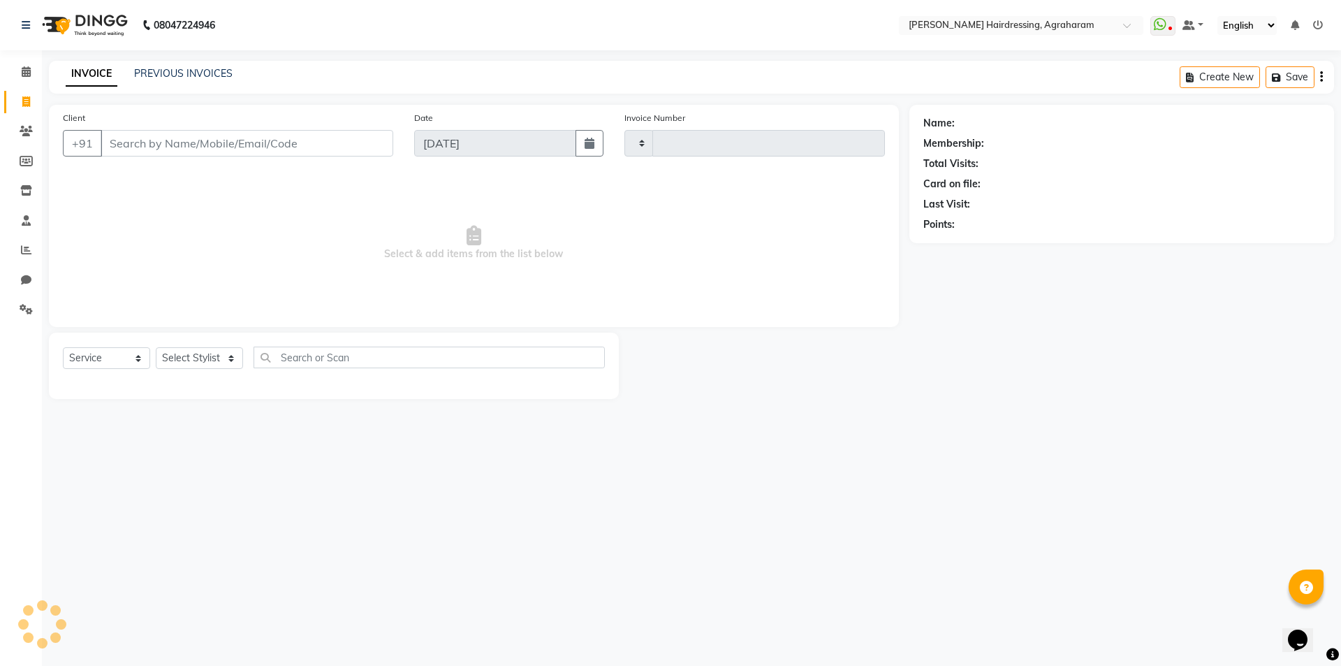
type input "2670"
select select "7962"
click at [187, 70] on link "PREVIOUS INVOICES" at bounding box center [183, 73] width 98 height 13
